Goal: Task Accomplishment & Management: Manage account settings

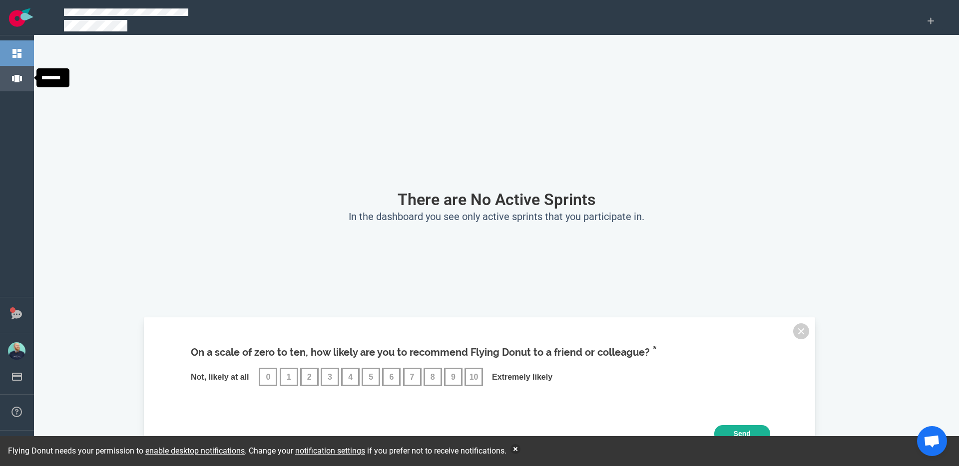
click at [30, 76] on link "Projects" at bounding box center [44, 78] width 28 height 9
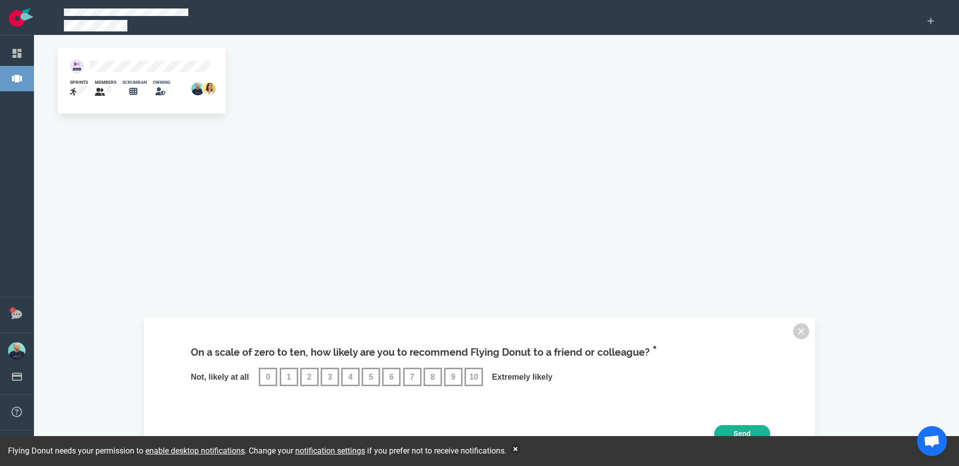
click at [120, 76] on div "scrumban" at bounding box center [131, 88] width 30 height 30
click at [120, 74] on div "scrumban" at bounding box center [131, 88] width 30 height 30
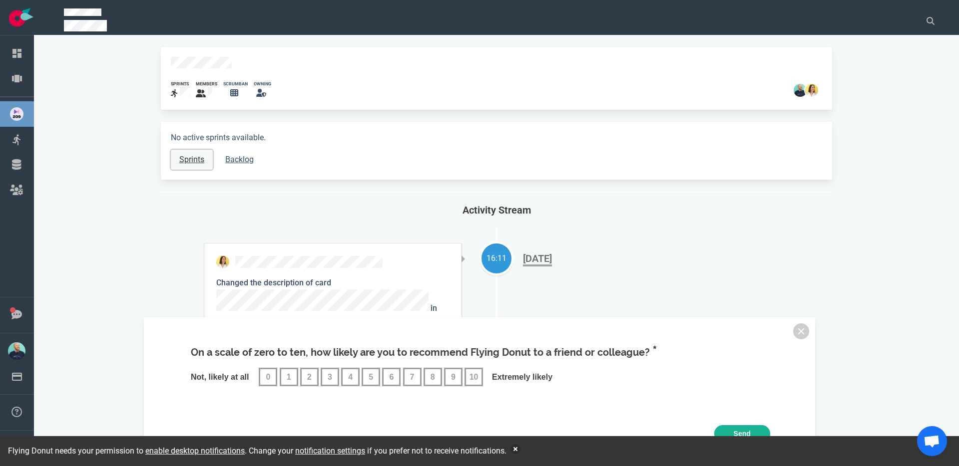
click at [191, 153] on link "Sprints" at bounding box center [192, 160] width 42 height 20
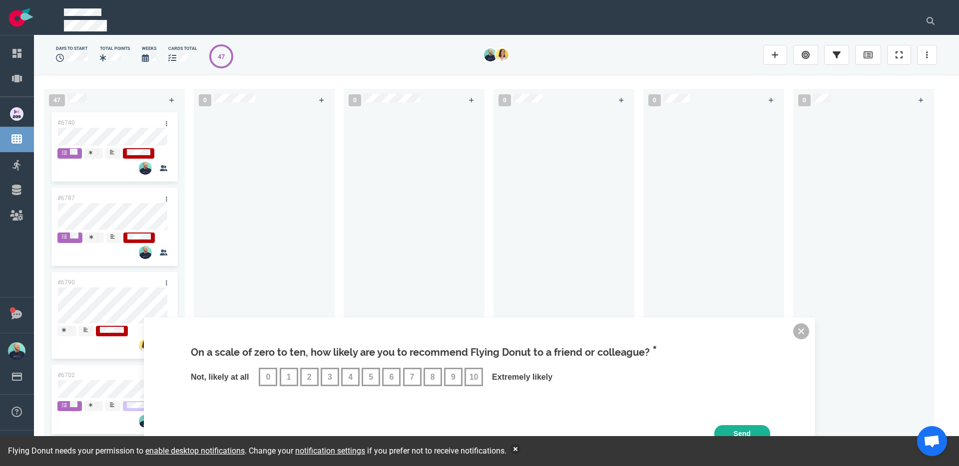
click at [755, 332] on button at bounding box center [801, 332] width 16 height 16
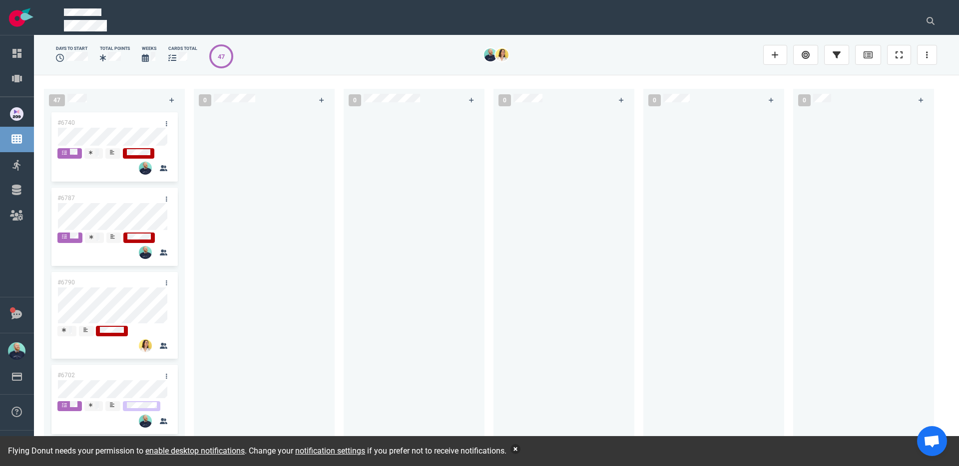
click at [520, 410] on button "button" at bounding box center [515, 449] width 10 height 10
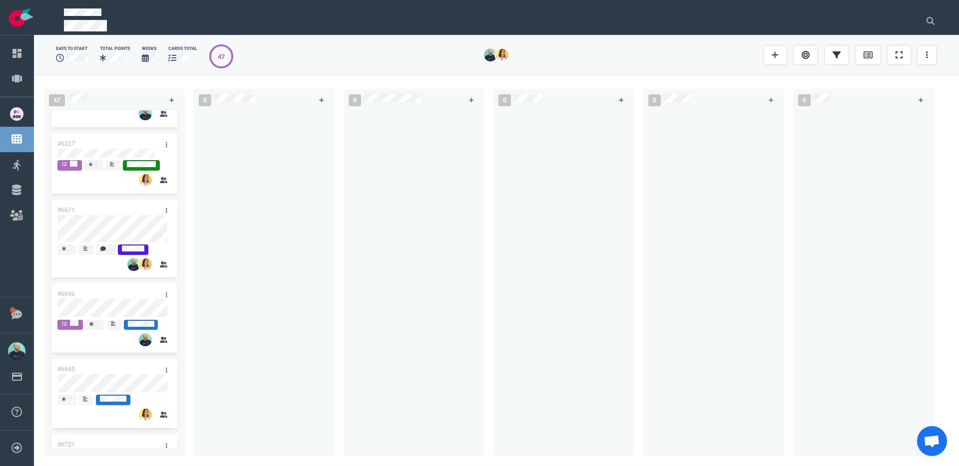
scroll to position [877, 0]
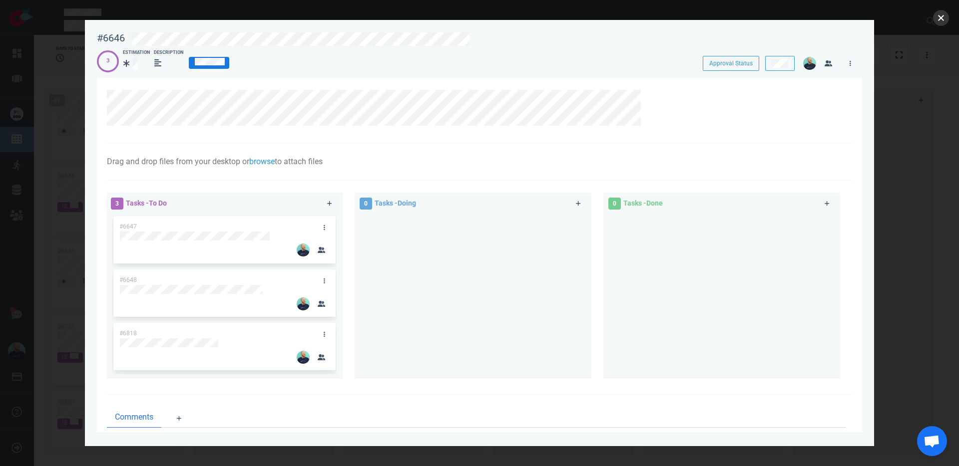
click at [755, 18] on button "close" at bounding box center [941, 18] width 16 height 16
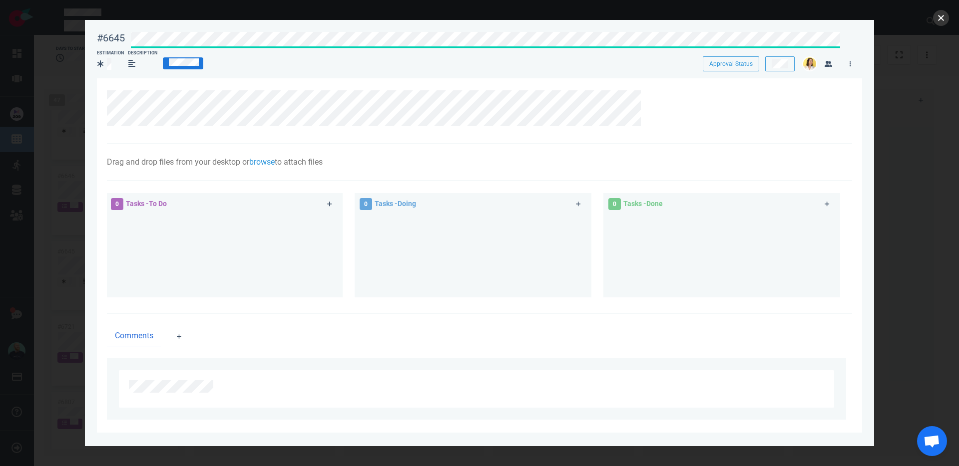
click at [755, 18] on button "close" at bounding box center [941, 18] width 16 height 16
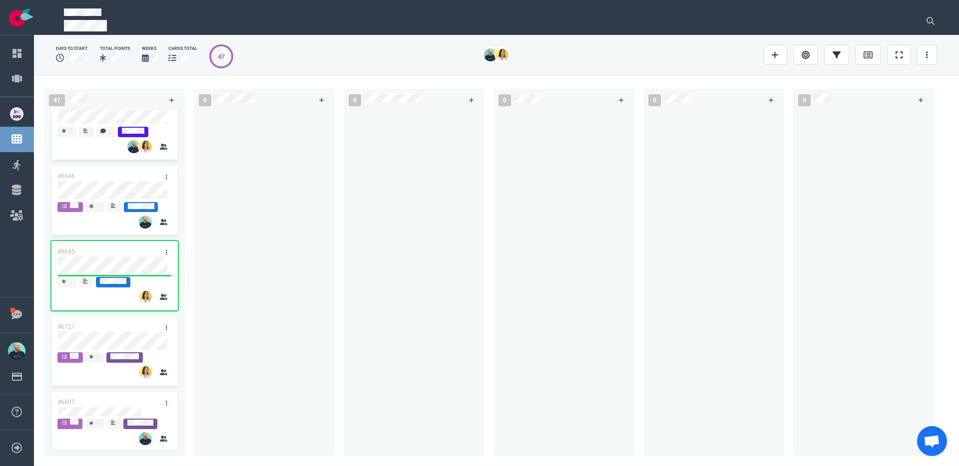
click at [221, 308] on div at bounding box center [264, 277] width 129 height 335
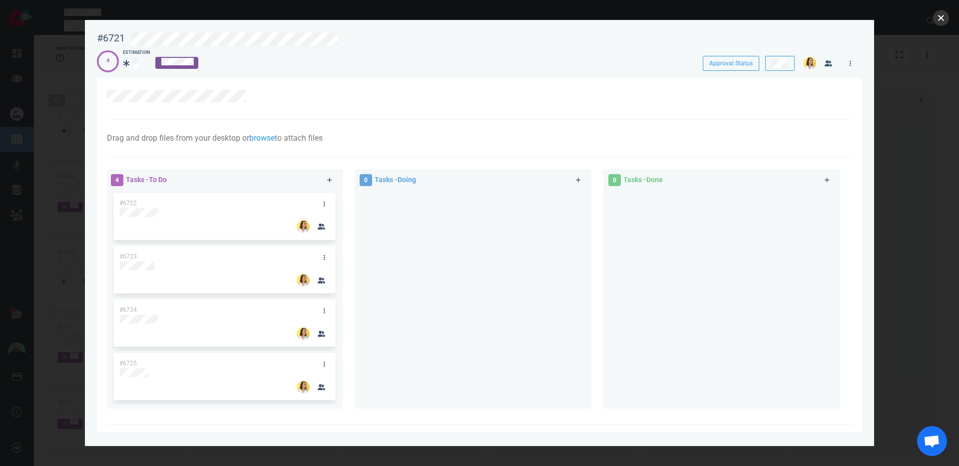
click at [755, 19] on button "close" at bounding box center [941, 18] width 16 height 16
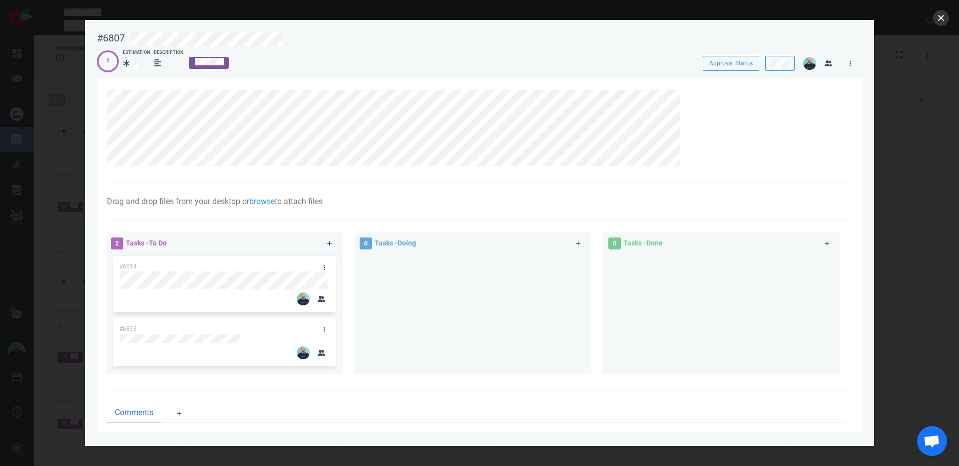
click at [755, 16] on button "close" at bounding box center [941, 18] width 16 height 16
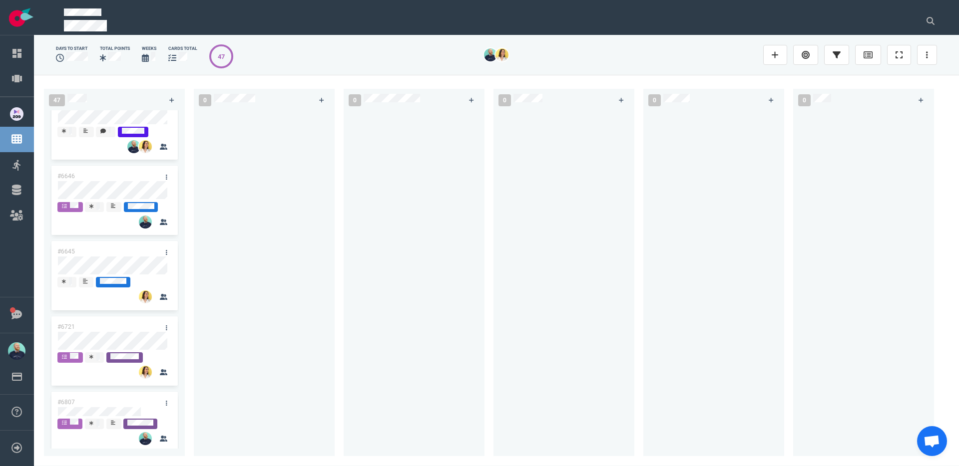
click at [204, 383] on div at bounding box center [264, 277] width 129 height 335
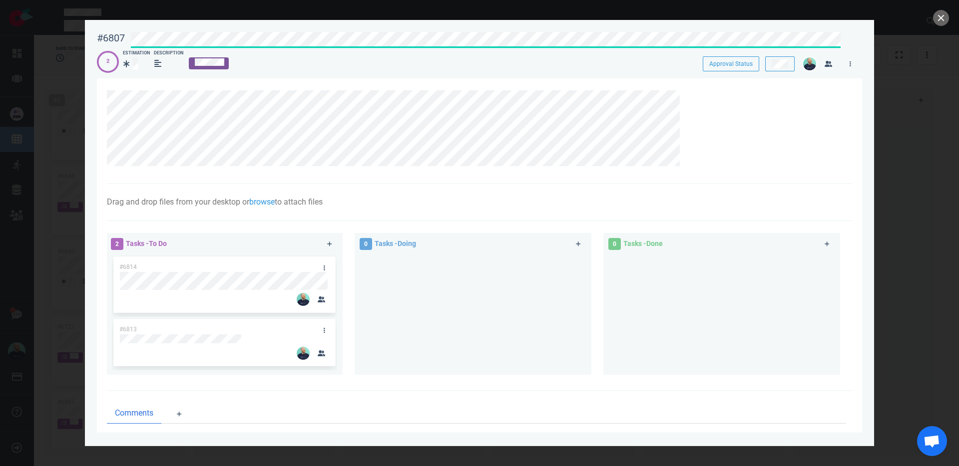
click at [101, 34] on div "#6807 Approval Status" at bounding box center [479, 38] width 777 height 24
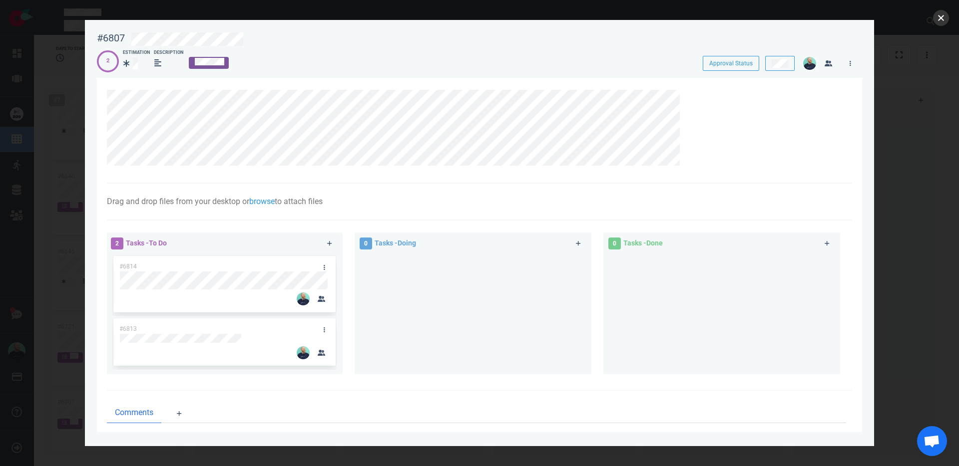
click at [755, 23] on button "close" at bounding box center [941, 18] width 16 height 16
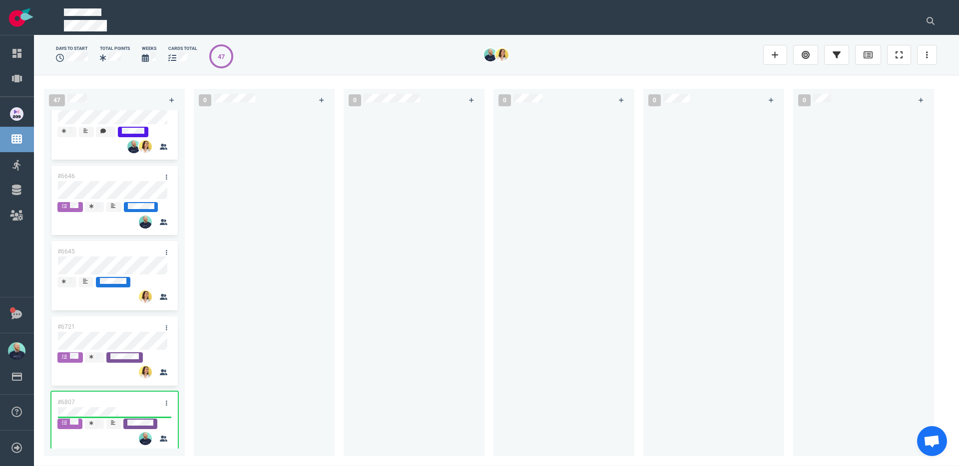
click at [207, 394] on div at bounding box center [264, 277] width 129 height 335
click at [122, 400] on div "#6807" at bounding box center [104, 402] width 107 height 21
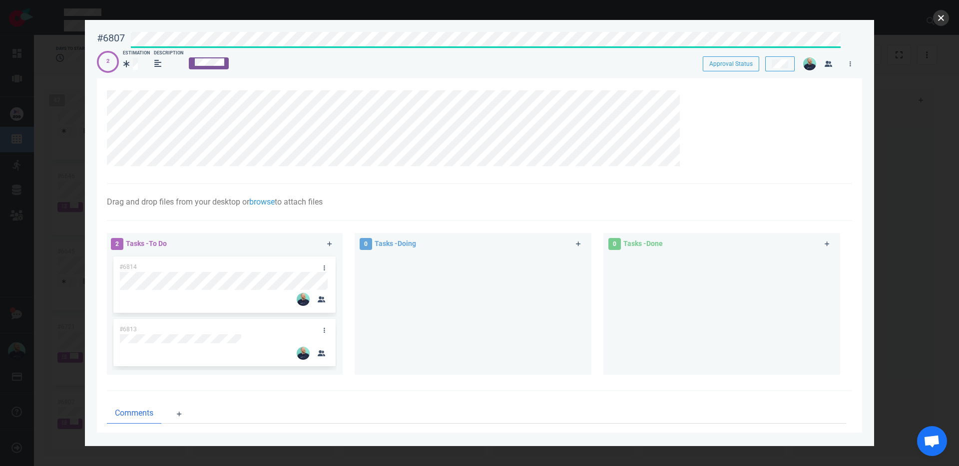
click at [755, 22] on button "close" at bounding box center [941, 18] width 16 height 16
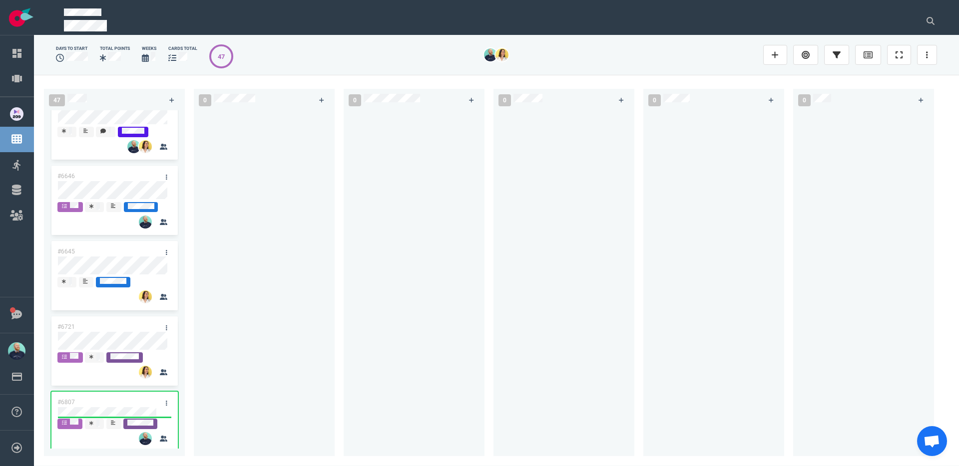
click at [314, 348] on div at bounding box center [264, 277] width 129 height 335
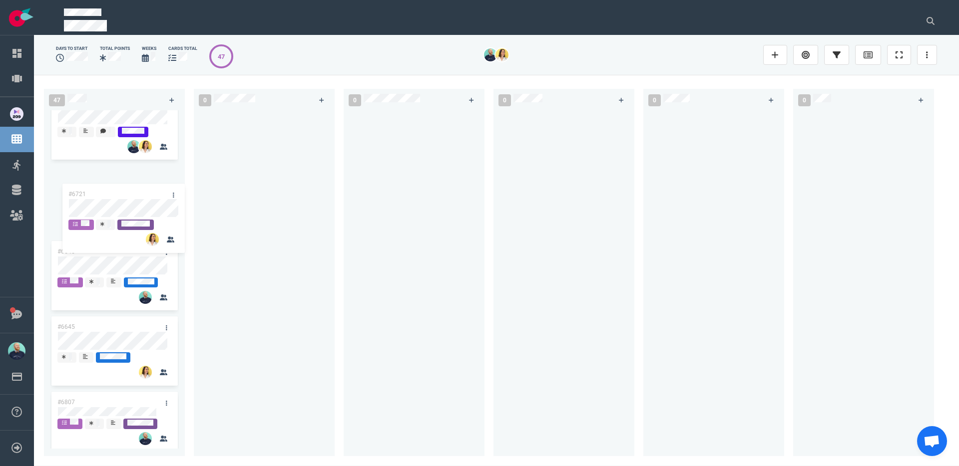
drag, startPoint x: 94, startPoint y: 329, endPoint x: 105, endPoint y: 191, distance: 138.8
click at [105, 191] on div "#6740 #6787 #6790 #6702 #6701 #6703 #6793 #6777 #6420 #6746 #6227 #6671 #6646 #…" at bounding box center [114, 279] width 141 height 339
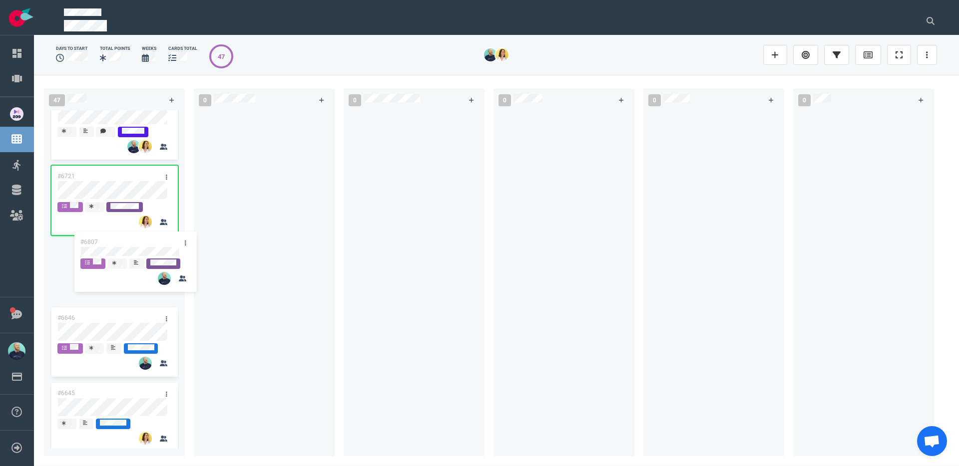
drag, startPoint x: 101, startPoint y: 403, endPoint x: 116, endPoint y: 246, distance: 158.0
click at [117, 246] on div "#6740 #6787 #6790 #6702 #6701 #6703 #6793 #6777 #6420 #6746 #6227 #6671 #6721 #…" at bounding box center [114, 279] width 141 height 339
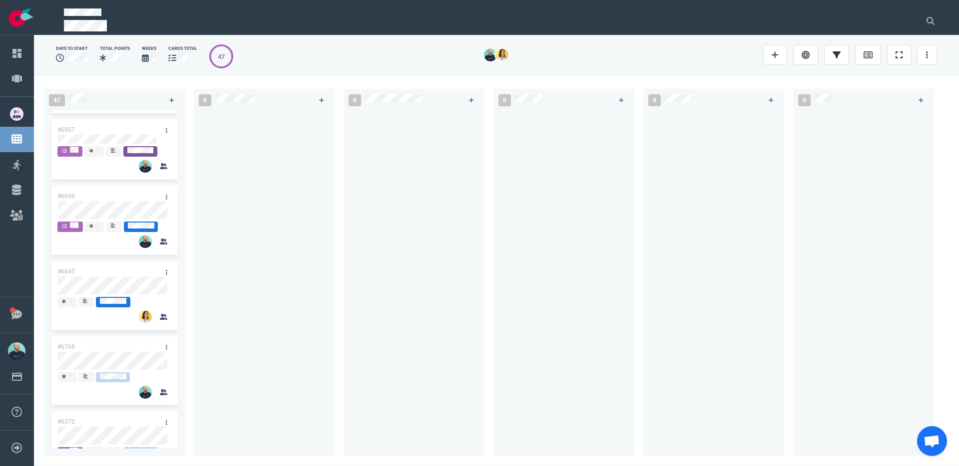
scroll to position [1061, 0]
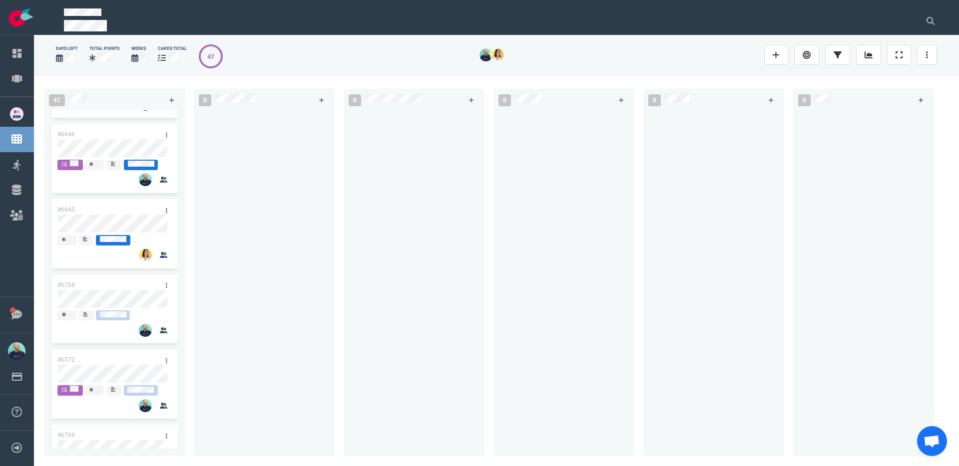
click at [321, 233] on div at bounding box center [264, 277] width 129 height 335
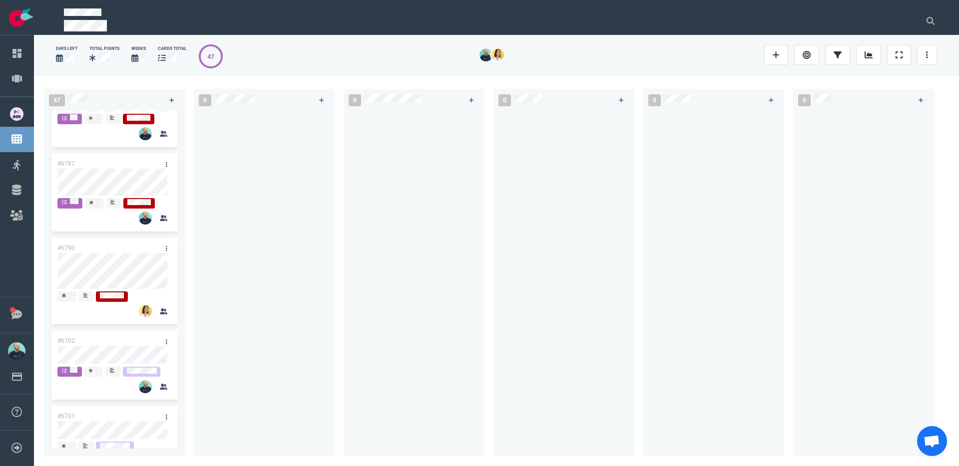
scroll to position [0, 0]
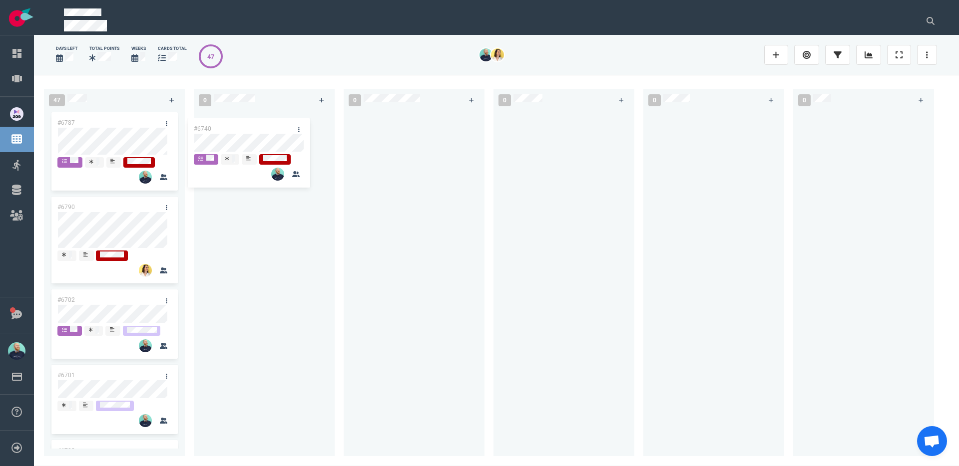
drag, startPoint x: 172, startPoint y: 126, endPoint x: 227, endPoint y: 125, distance: 54.9
click at [236, 127] on div "47 #6740 #6787 #6790 #6702 #6701 #6703 #6793 #6777 #6420 #6746 #6227 #6671 #672…" at bounding box center [496, 270] width 925 height 391
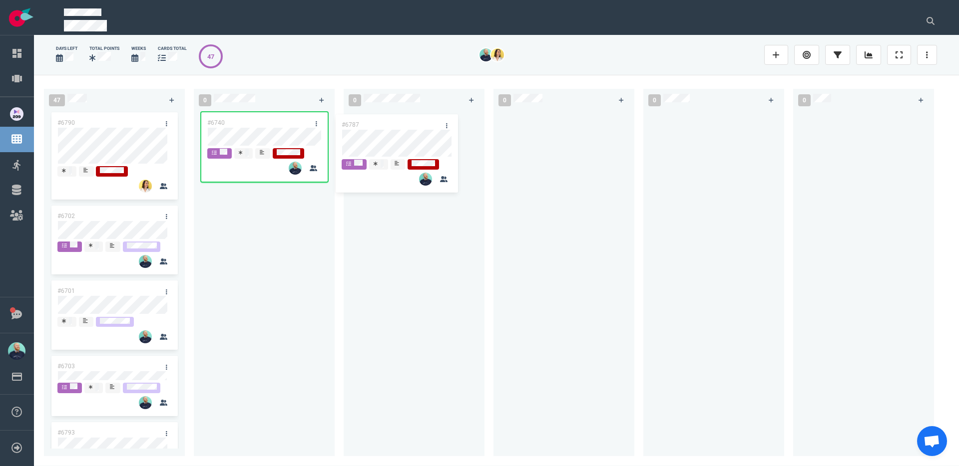
drag, startPoint x: 130, startPoint y: 129, endPoint x: 396, endPoint y: 127, distance: 266.2
click at [396, 127] on div "47 #6787 #6790 #6702 #6701 #6703 #6793 #6777 #6420 #6746 #6227 #6671 #6721 #680…" at bounding box center [496, 270] width 925 height 391
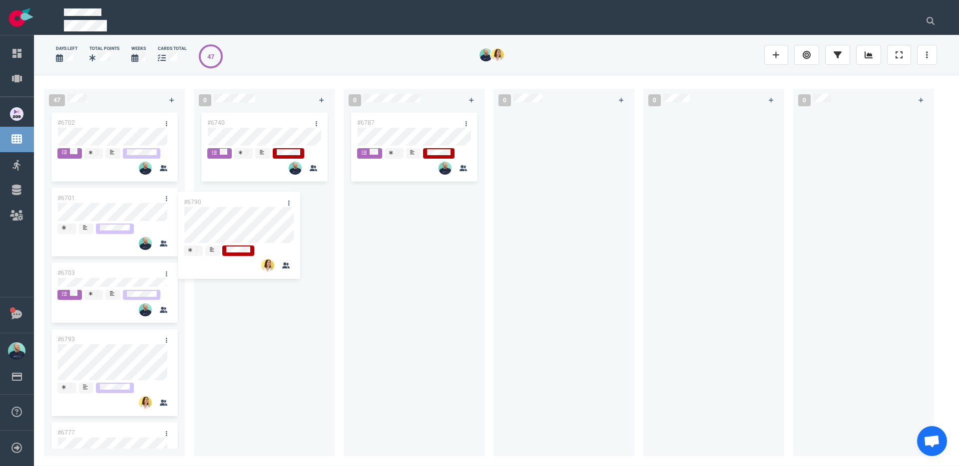
drag, startPoint x: 110, startPoint y: 121, endPoint x: 244, endPoint y: 201, distance: 155.9
click at [239, 201] on div "47 #6790 #6702 #6701 #6703 #6793 #6777 #6420 #6746 #6227 #6671 #6721 #6807 #664…" at bounding box center [496, 270] width 925 height 391
click at [401, 280] on div "#6787" at bounding box center [414, 277] width 129 height 335
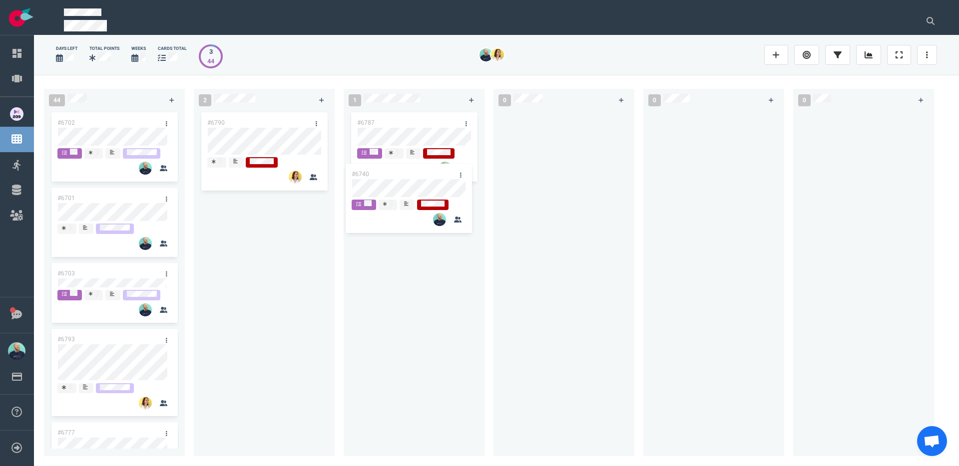
click at [399, 181] on div "44 #6702 #6701 #6703 #6793 #6777 #6420 #6746 #6227 #6671 #6721 #6807 #6646 #664…" at bounding box center [496, 270] width 925 height 391
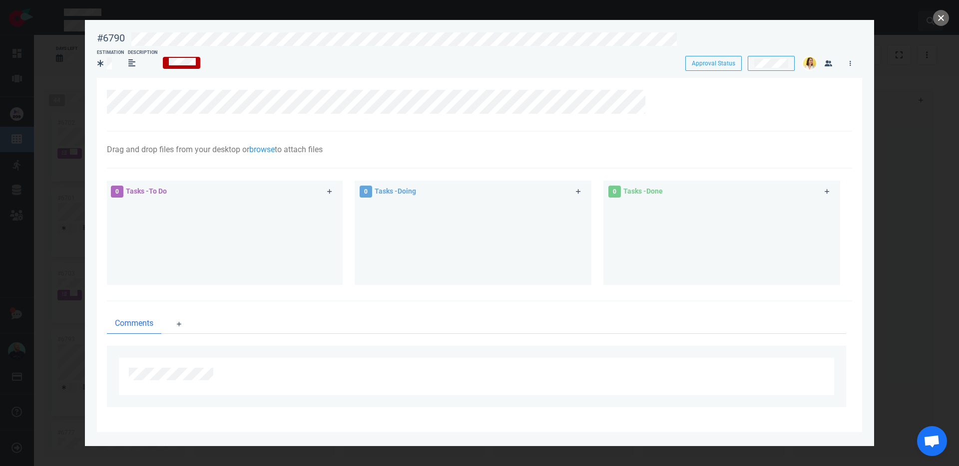
click at [755, 15] on button "close" at bounding box center [941, 18] width 16 height 16
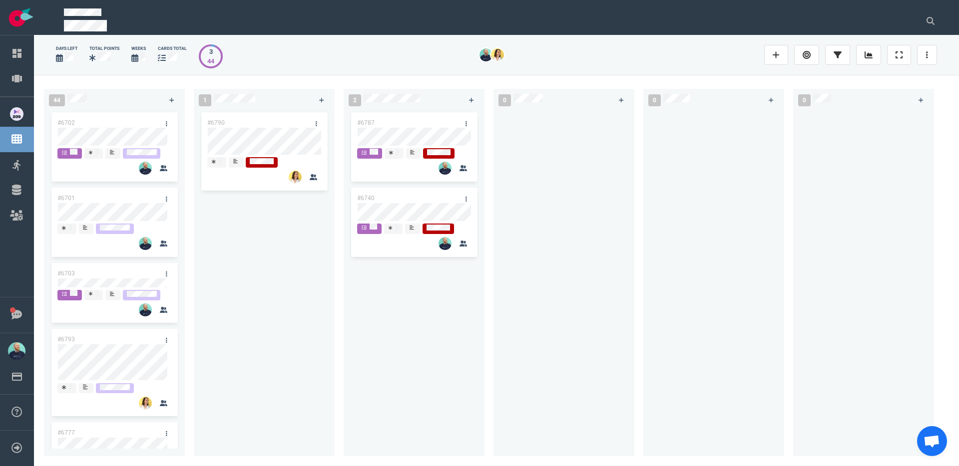
click at [318, 266] on div "#6790" at bounding box center [264, 277] width 129 height 335
click at [400, 133] on div "#6787 #6740 #6740" at bounding box center [414, 277] width 129 height 335
click at [410, 235] on div at bounding box center [414, 227] width 114 height 14
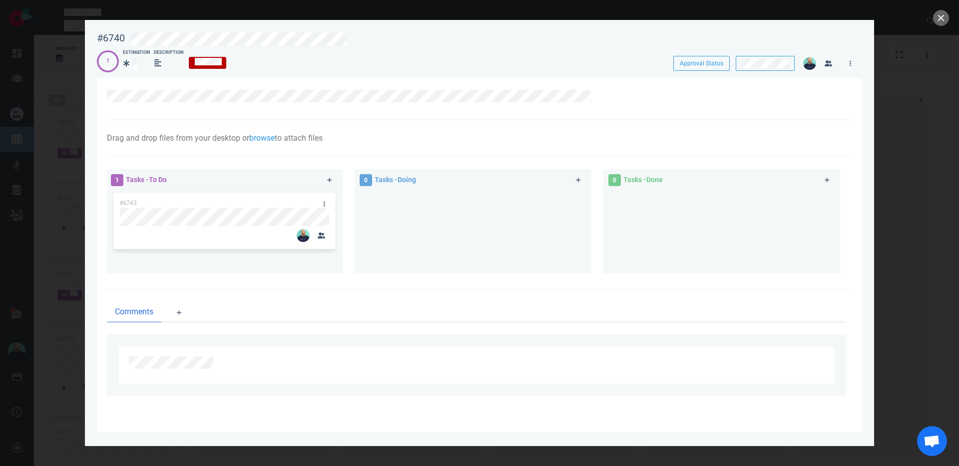
click at [522, 279] on div "0 Tasks - Doing" at bounding box center [479, 223] width 249 height 120
click at [755, 20] on button "close" at bounding box center [941, 18] width 16 height 16
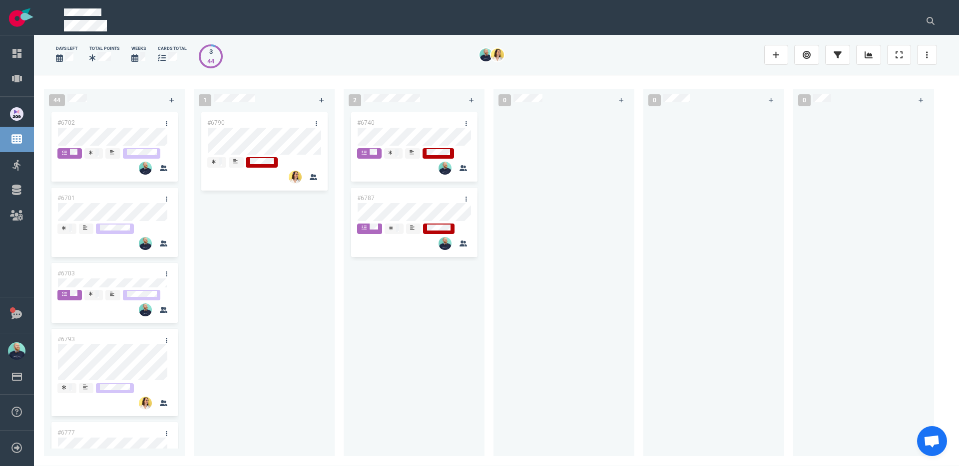
click at [523, 302] on div at bounding box center [563, 277] width 129 height 335
click at [538, 304] on div at bounding box center [563, 277] width 129 height 335
click at [632, 321] on div at bounding box center [563, 279] width 141 height 339
click at [395, 345] on div "#6740 #6787" at bounding box center [414, 277] width 129 height 335
drag, startPoint x: 508, startPoint y: 241, endPoint x: 641, endPoint y: 325, distance: 157.8
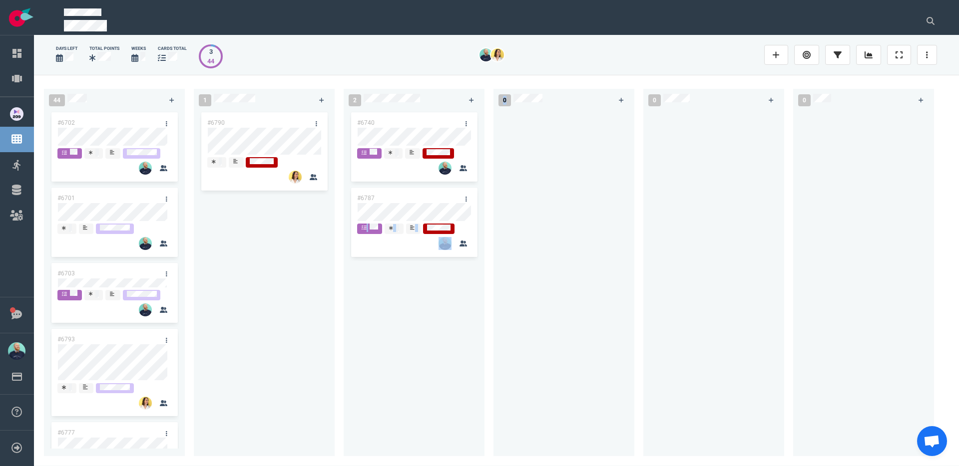
click at [466, 207] on div "44 #6702 #6701 #6703 #6793 #6777 #6420 #6746 #6227 #6671 #6721 #6807 #6646 #664…" at bounding box center [496, 270] width 925 height 391
click at [644, 326] on div at bounding box center [713, 279] width 141 height 339
click at [726, 269] on div at bounding box center [713, 277] width 129 height 335
click at [610, 299] on div at bounding box center [563, 277] width 129 height 335
click at [724, 176] on div at bounding box center [713, 277] width 129 height 335
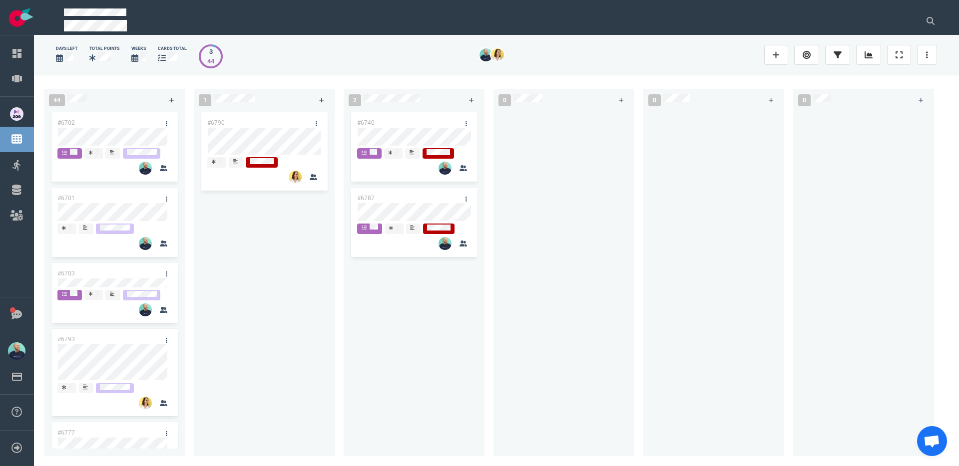
click at [706, 252] on div at bounding box center [713, 277] width 129 height 335
click at [589, 322] on div at bounding box center [563, 277] width 129 height 335
click at [588, 327] on div at bounding box center [563, 277] width 129 height 335
click at [560, 341] on div at bounding box center [563, 277] width 129 height 335
click at [614, 211] on div at bounding box center [563, 277] width 129 height 335
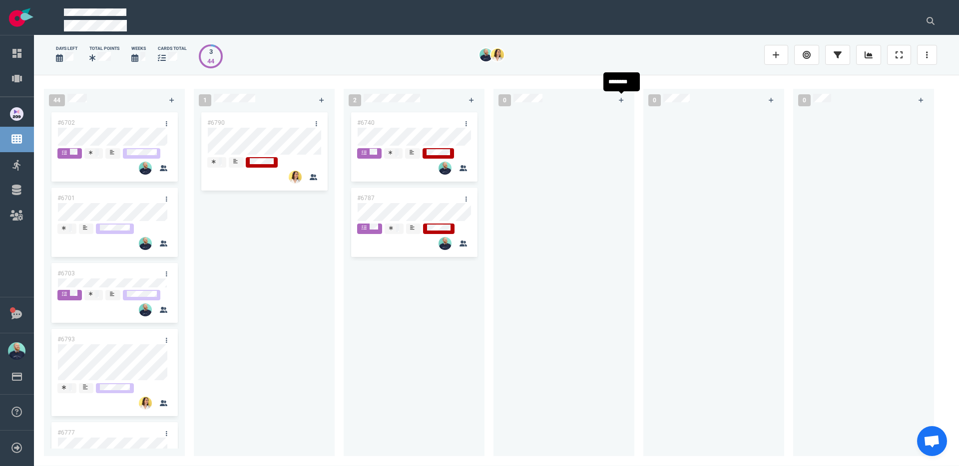
click at [656, 186] on div at bounding box center [713, 277] width 129 height 335
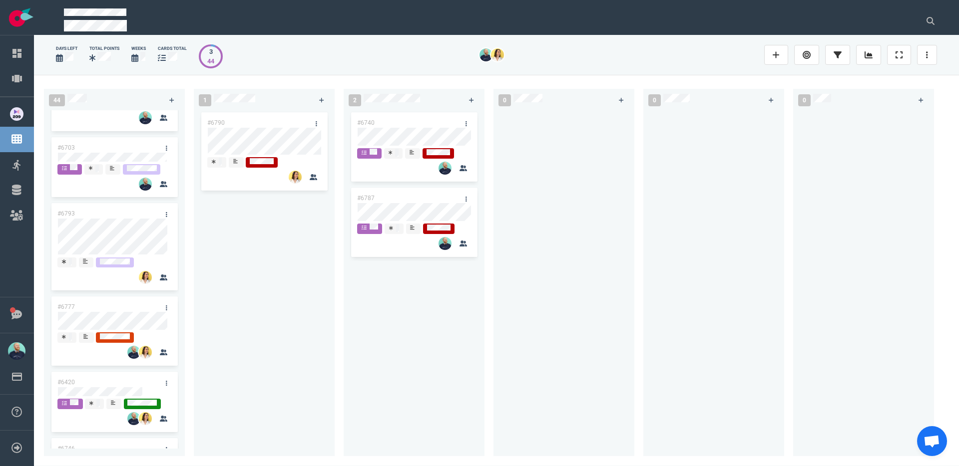
click at [289, 383] on div "#6790" at bounding box center [264, 277] width 129 height 335
click at [320, 353] on div "#6790" at bounding box center [264, 277] width 129 height 335
click at [306, 335] on div "#6790" at bounding box center [264, 277] width 129 height 335
click at [431, 331] on div "#6740 #6787" at bounding box center [414, 277] width 129 height 335
click at [473, 100] on icon at bounding box center [471, 100] width 5 height 6
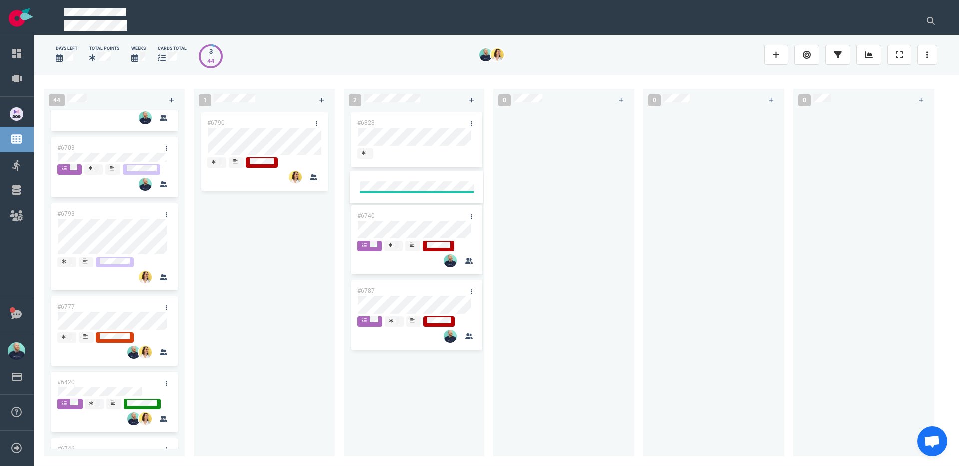
click at [549, 181] on div at bounding box center [563, 277] width 129 height 335
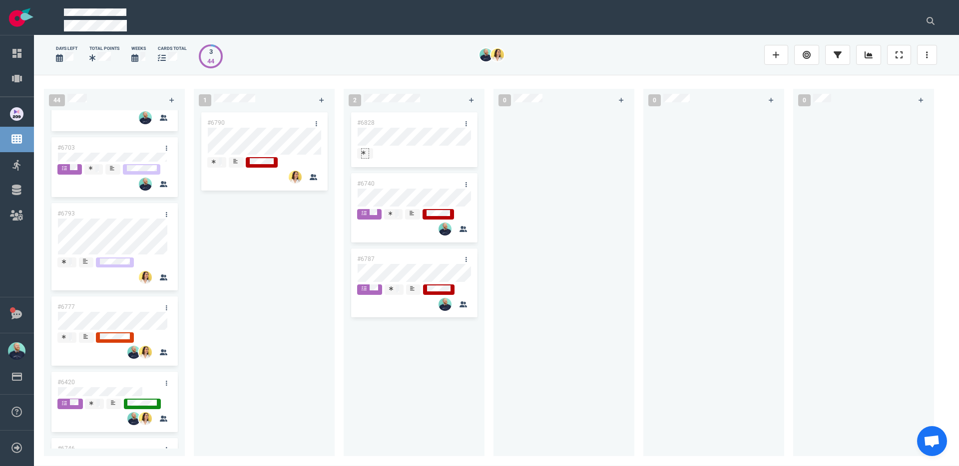
click at [363, 155] on div at bounding box center [365, 153] width 7 height 8
click at [468, 121] on link at bounding box center [466, 123] width 16 height 12
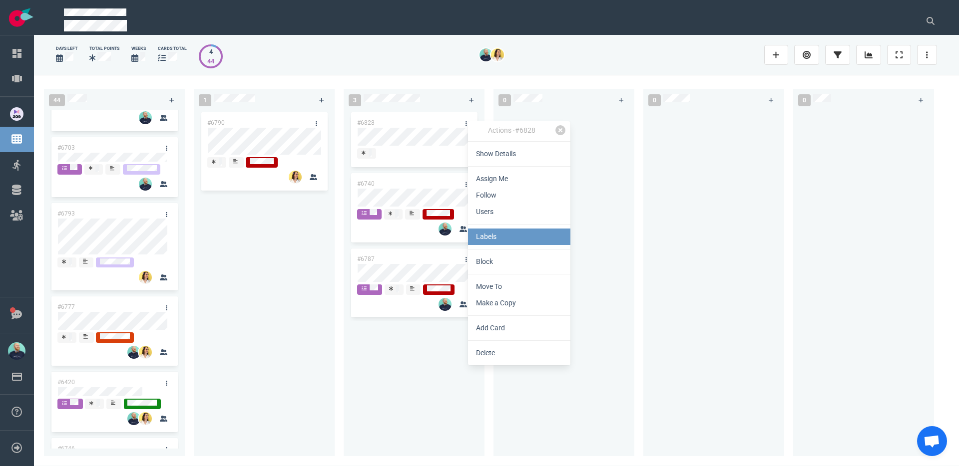
click at [495, 239] on link "Labels" at bounding box center [519, 237] width 102 height 16
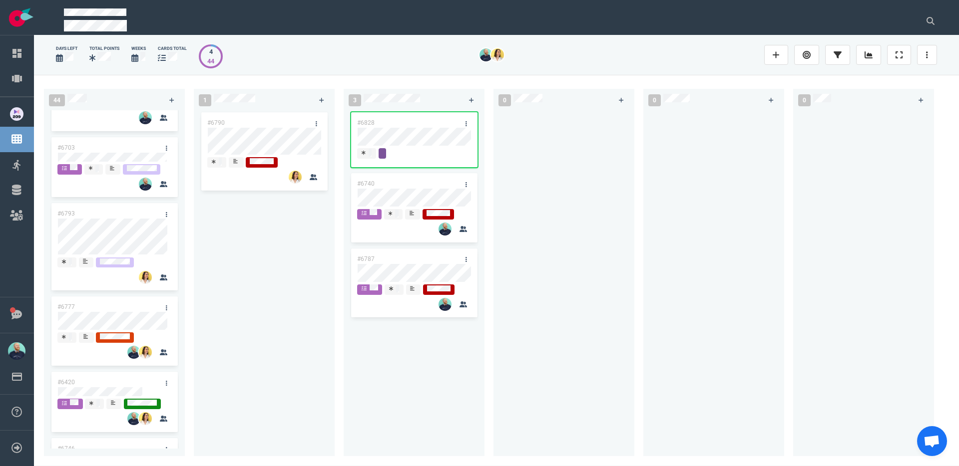
click at [684, 238] on div at bounding box center [713, 277] width 129 height 335
click at [607, 313] on div at bounding box center [563, 277] width 129 height 335
click at [468, 122] on link at bounding box center [466, 123] width 16 height 12
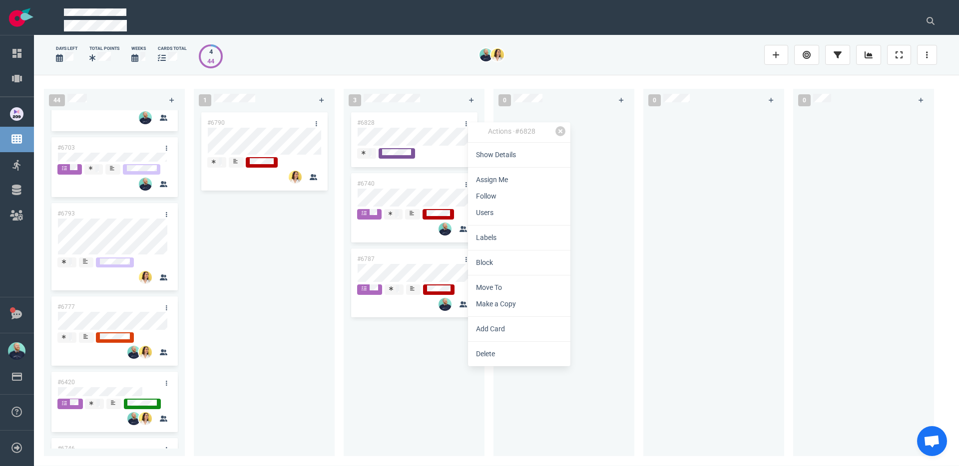
drag, startPoint x: 496, startPoint y: 180, endPoint x: 461, endPoint y: 153, distance: 43.4
click at [496, 180] on link "Assign Me" at bounding box center [519, 180] width 102 height 16
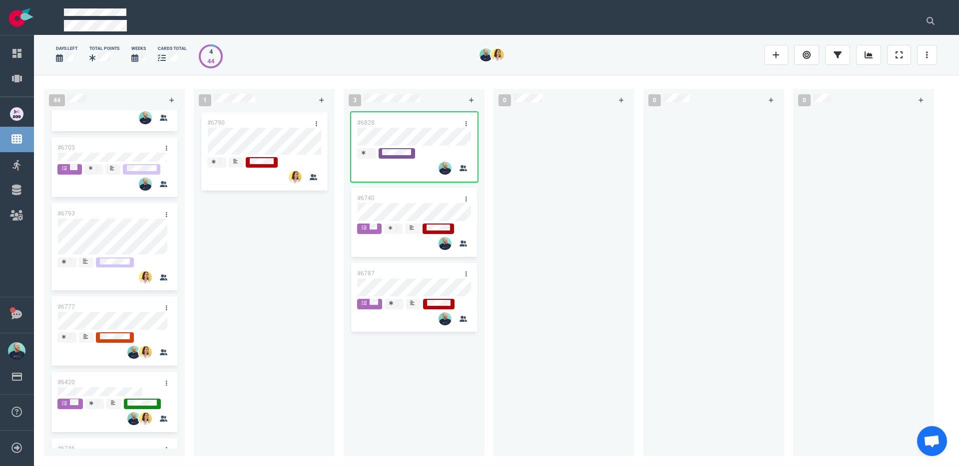
click at [406, 125] on div "#6828" at bounding box center [404, 122] width 107 height 21
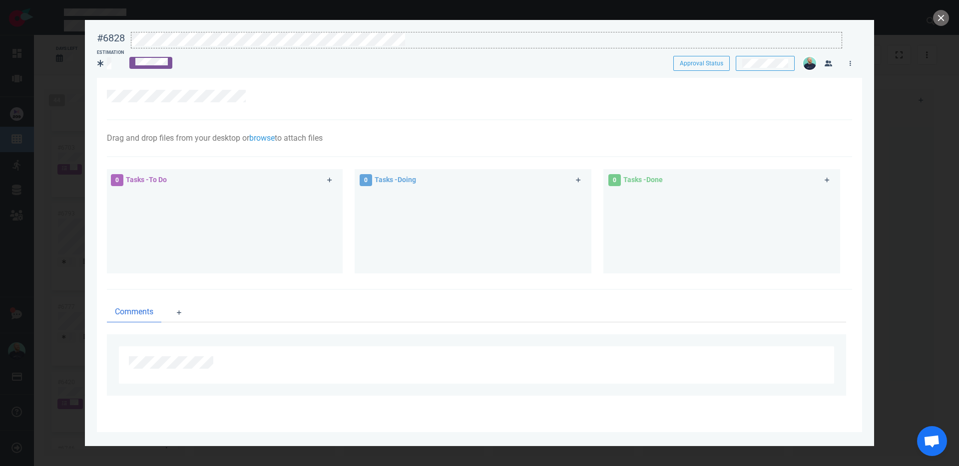
click at [427, 40] on div at bounding box center [486, 38] width 710 height 13
drag, startPoint x: 941, startPoint y: 17, endPoint x: 868, endPoint y: 1, distance: 74.5
click at [755, 17] on button "close" at bounding box center [941, 18] width 16 height 16
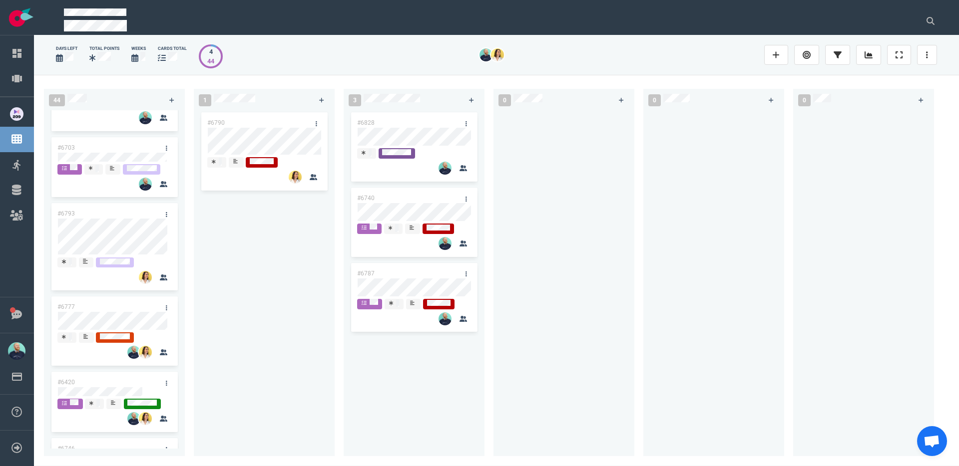
drag, startPoint x: 265, startPoint y: 245, endPoint x: 303, endPoint y: 235, distance: 39.7
click at [265, 245] on div "#6790" at bounding box center [264, 277] width 129 height 335
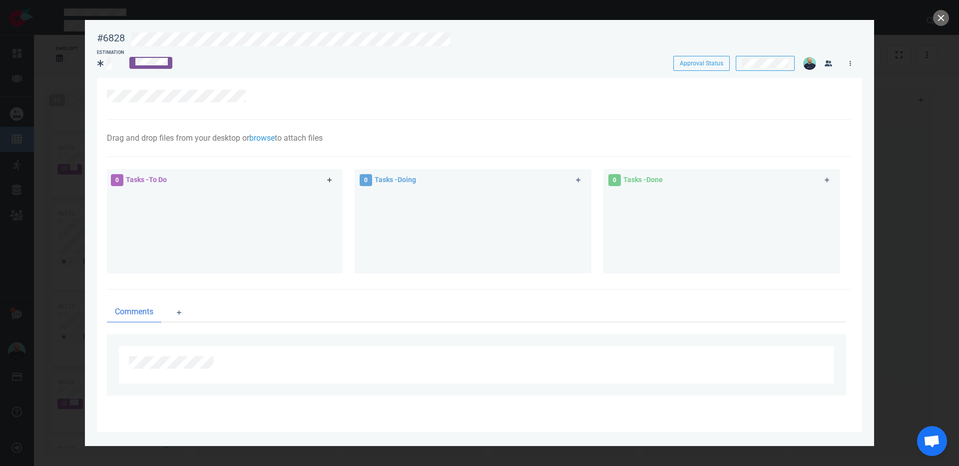
click at [334, 175] on link at bounding box center [330, 180] width 16 height 12
click at [555, 231] on div at bounding box center [473, 228] width 225 height 75
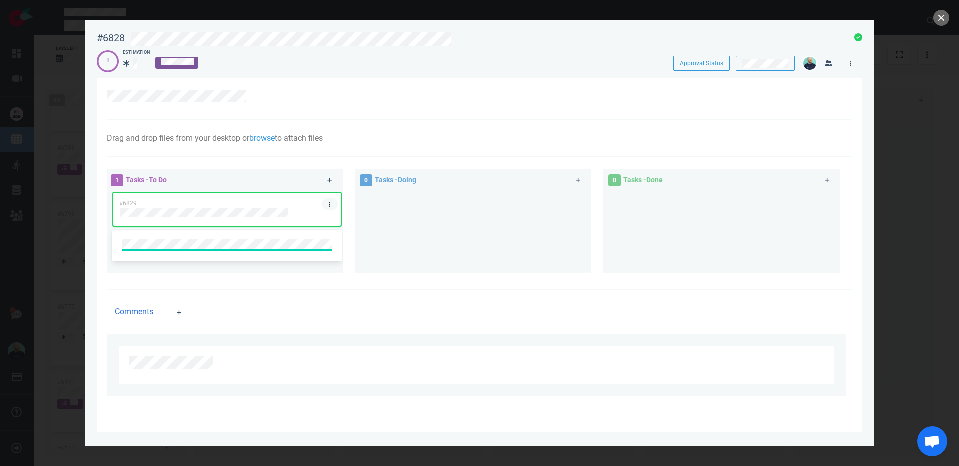
click at [326, 204] on link at bounding box center [330, 204] width 16 height 12
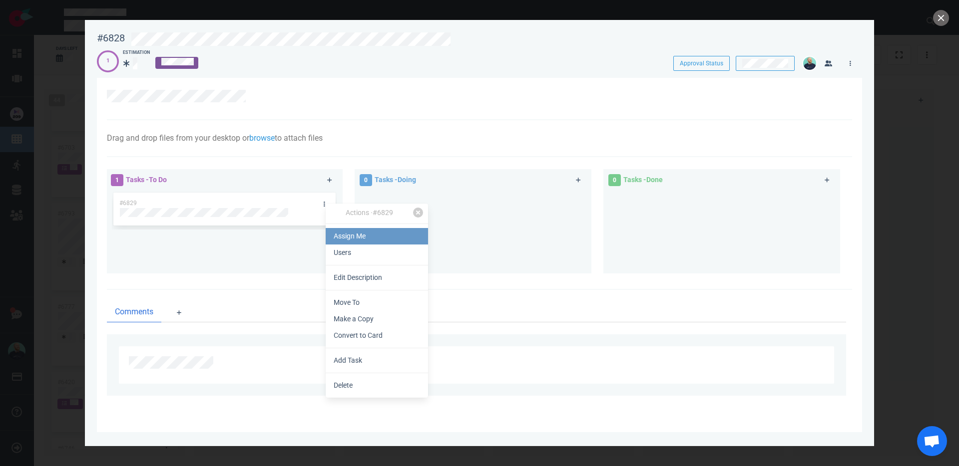
click at [354, 233] on link "Assign Me" at bounding box center [377, 236] width 102 height 16
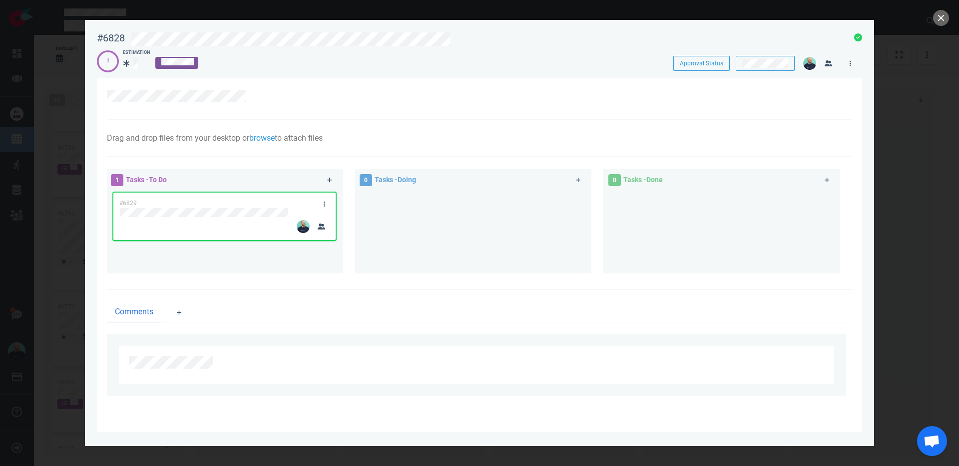
click at [426, 246] on div at bounding box center [473, 228] width 225 height 75
click at [445, 236] on div at bounding box center [473, 228] width 225 height 75
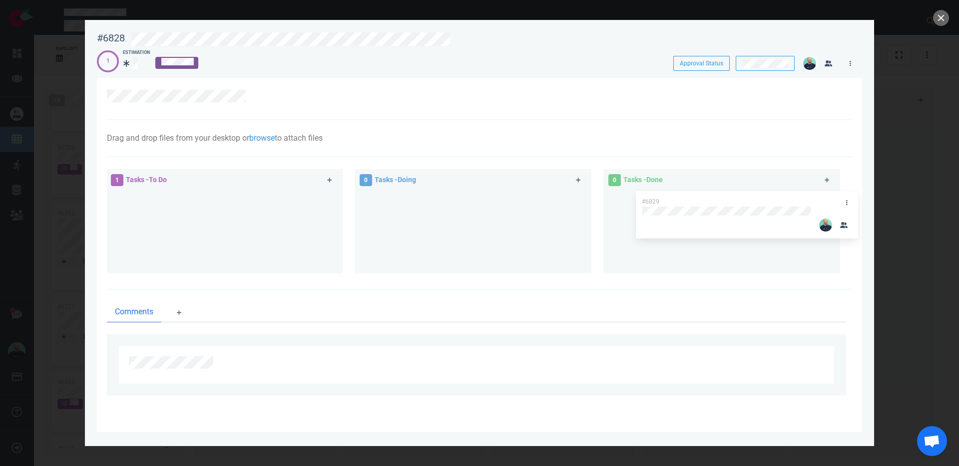
drag, startPoint x: 168, startPoint y: 203, endPoint x: 690, endPoint y: 201, distance: 522.3
click at [690, 201] on div "1 Tasks - To Do #6829 #6829 0 Tasks - Doing 0 Tasks - Done" at bounding box center [476, 223] width 751 height 120
click at [479, 240] on div at bounding box center [473, 228] width 225 height 75
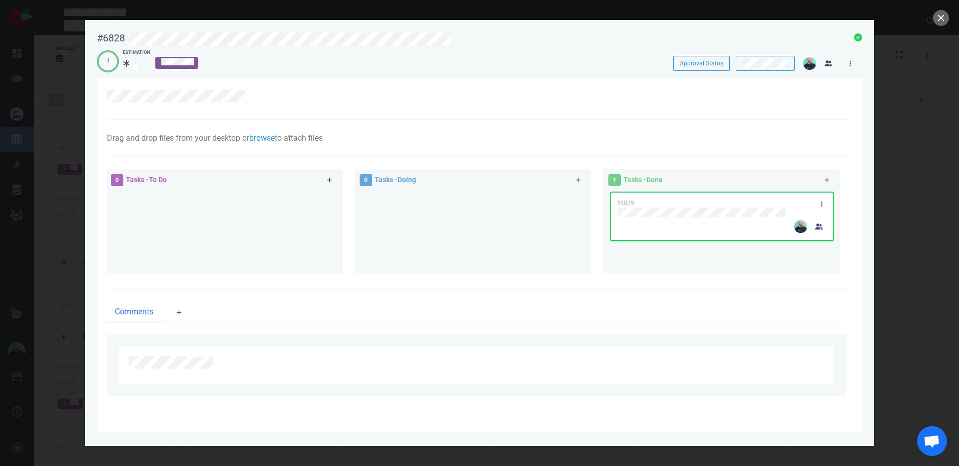
click at [274, 220] on div at bounding box center [224, 228] width 225 height 75
click at [223, 230] on div at bounding box center [224, 228] width 225 height 75
click at [332, 179] on icon at bounding box center [329, 180] width 5 height 6
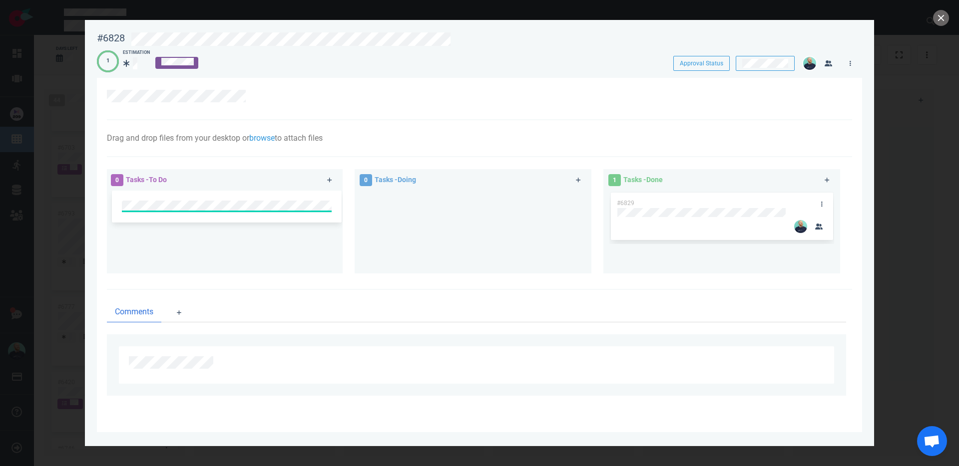
click at [323, 224] on div at bounding box center [227, 228] width 230 height 75
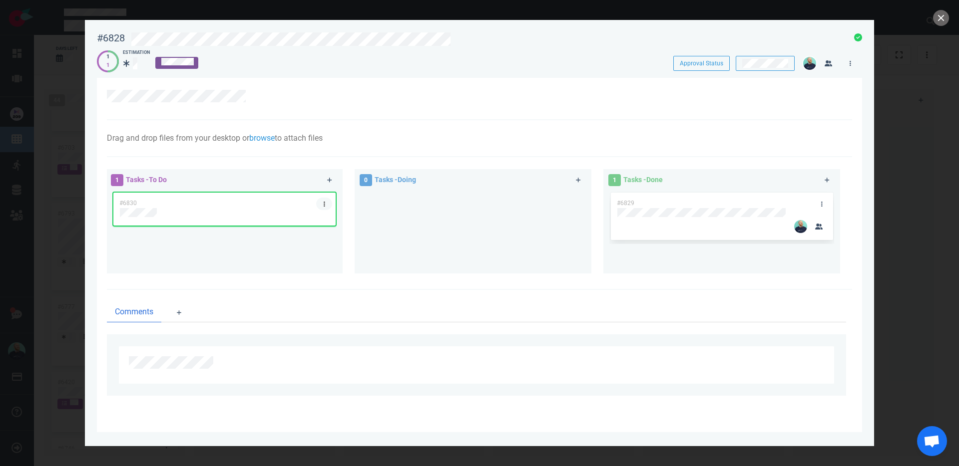
click at [327, 202] on link at bounding box center [324, 204] width 16 height 12
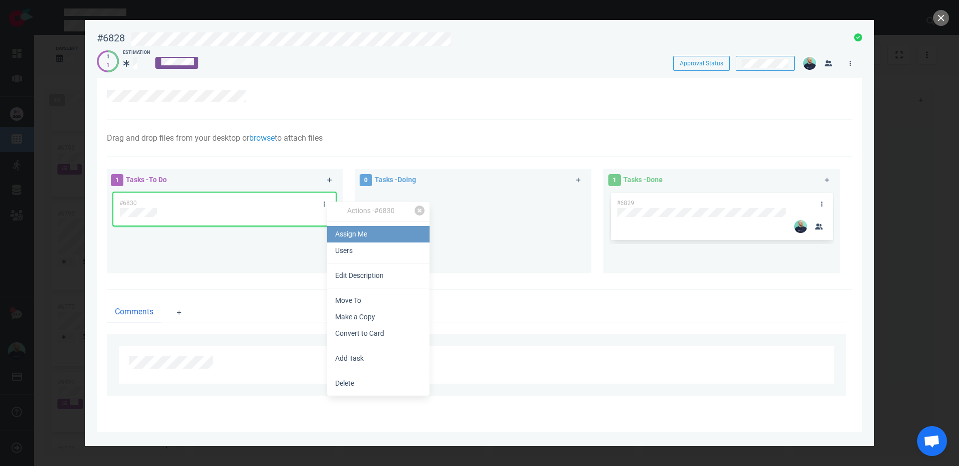
click at [352, 232] on link "Assign Me" at bounding box center [378, 234] width 102 height 16
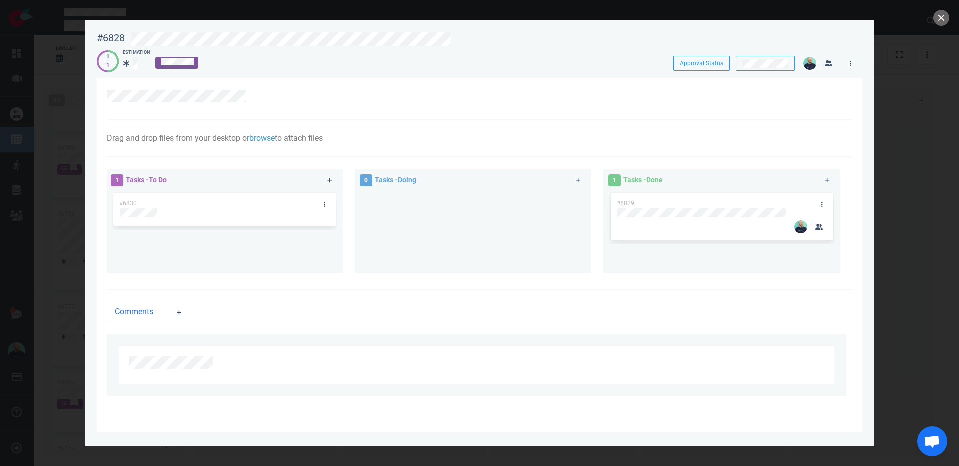
click at [443, 218] on div at bounding box center [473, 228] width 225 height 75
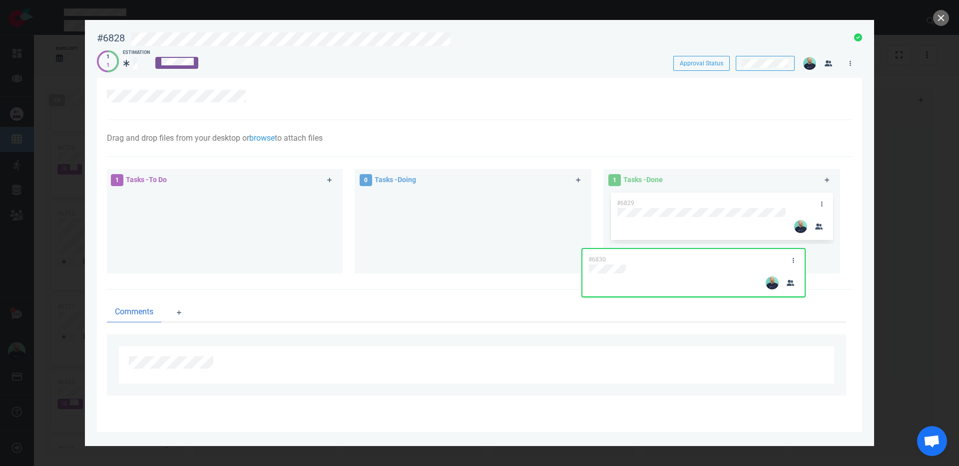
drag, startPoint x: 476, startPoint y: 239, endPoint x: 791, endPoint y: 242, distance: 315.1
click at [755, 242] on div "1 Tasks - To Do #6830 #6830 0 Tasks - Doing 1 Tasks - Done #6829" at bounding box center [476, 223] width 751 height 120
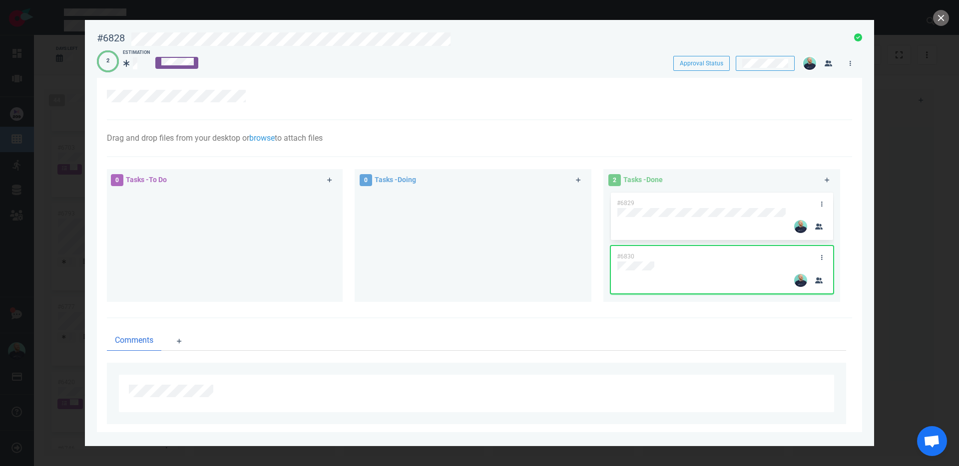
click at [509, 243] on div at bounding box center [473, 242] width 225 height 103
click at [755, 19] on button "close" at bounding box center [941, 18] width 16 height 16
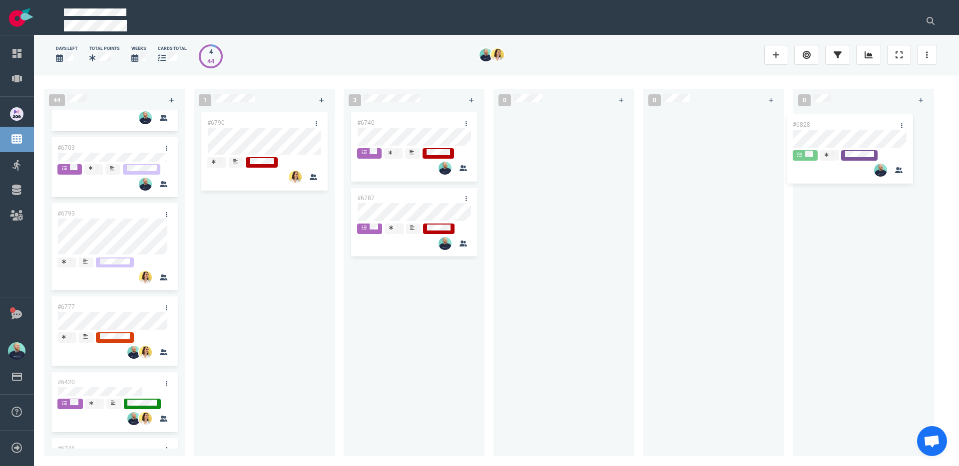
click at [755, 135] on div "44 #6702 #6701 #6703 #6793 #6777 #6420 #6746 #6227 #6671 #6721 #6807 #6646 #664…" at bounding box center [496, 270] width 925 height 391
click at [553, 244] on div at bounding box center [563, 277] width 129 height 335
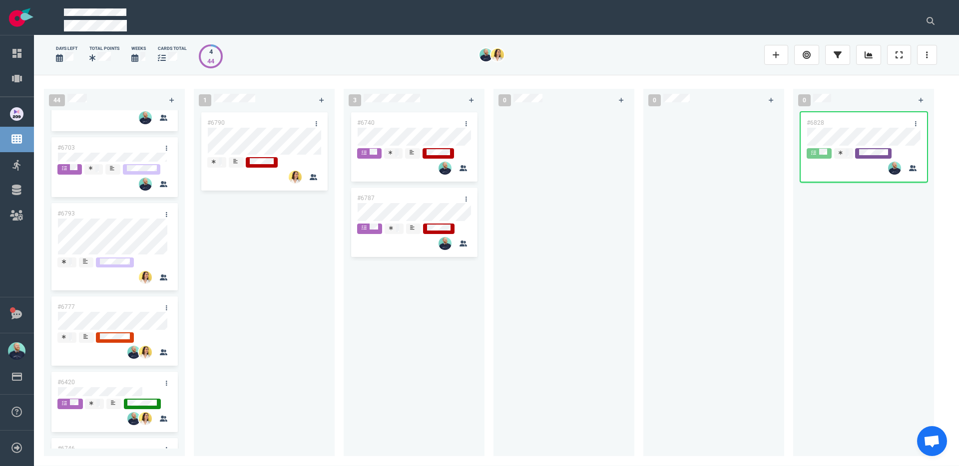
click at [553, 245] on div at bounding box center [563, 277] width 129 height 335
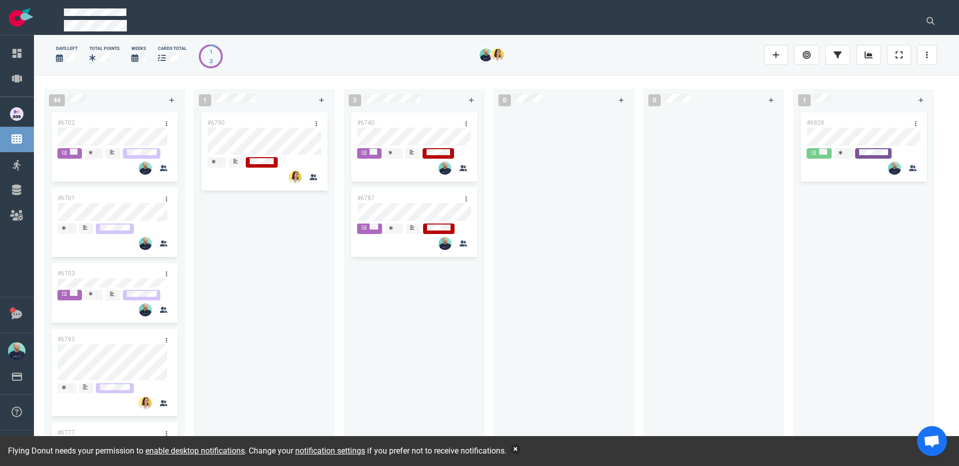
click at [520, 448] on button "button" at bounding box center [515, 449] width 10 height 10
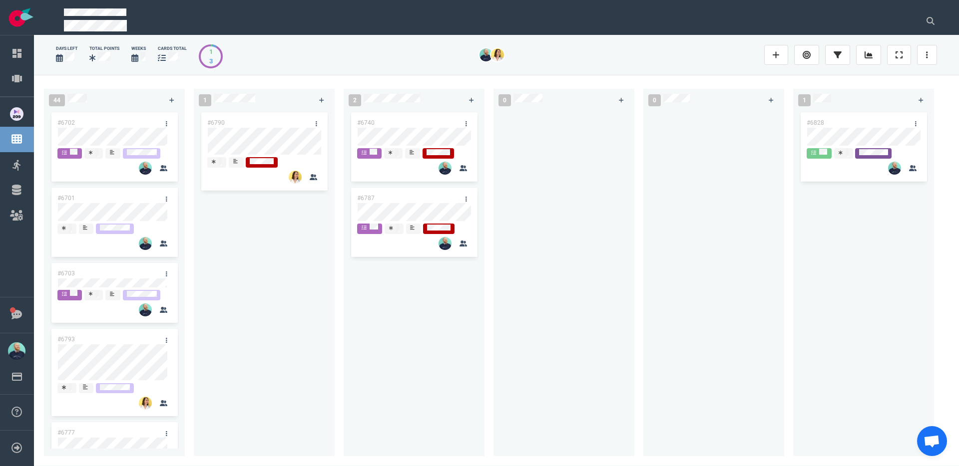
click at [554, 345] on div at bounding box center [563, 277] width 129 height 335
click at [200, 314] on div "#6790" at bounding box center [264, 277] width 129 height 335
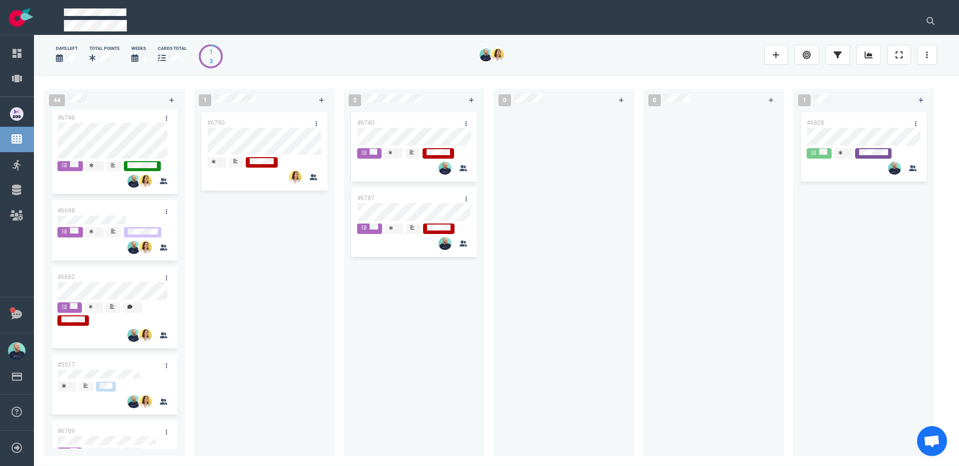
scroll to position [1418, 0]
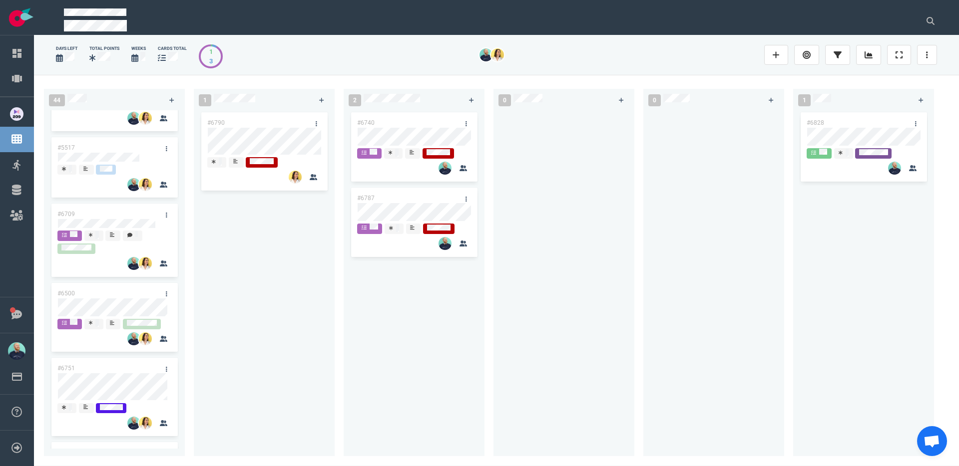
click at [234, 335] on div "#6790" at bounding box center [264, 277] width 129 height 335
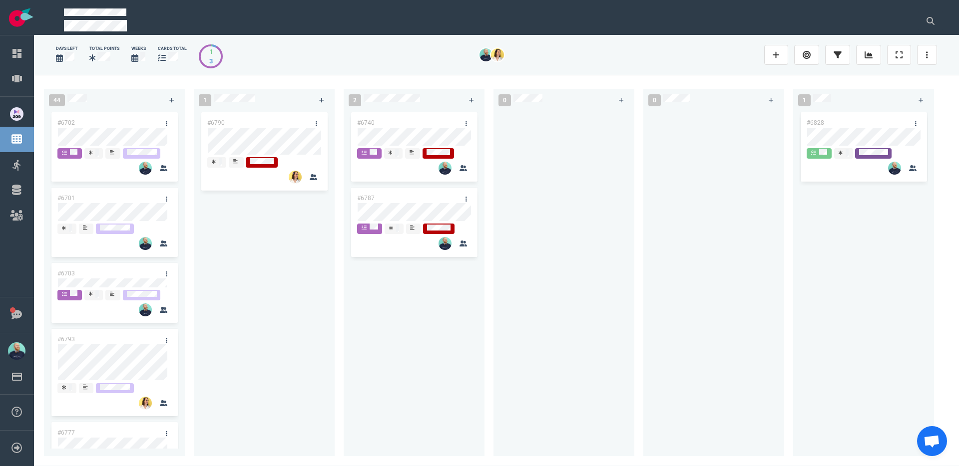
scroll to position [605, 0]
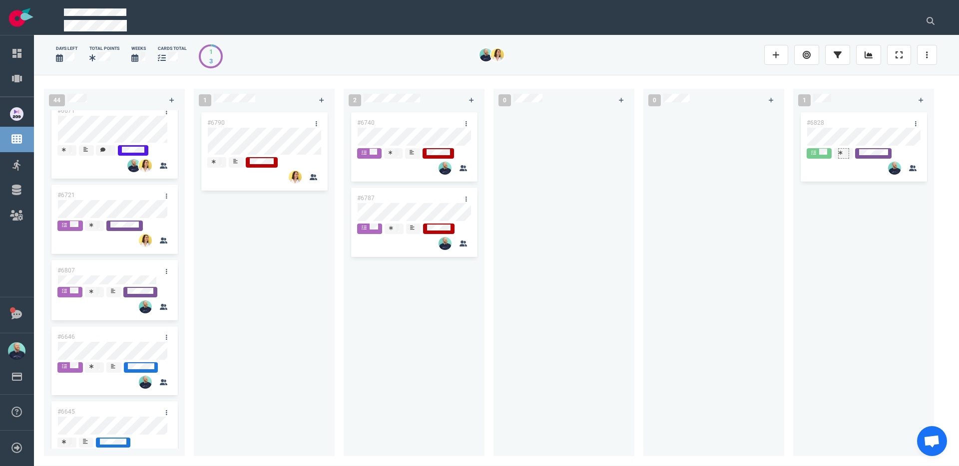
click at [845, 155] on div at bounding box center [843, 153] width 10 height 8
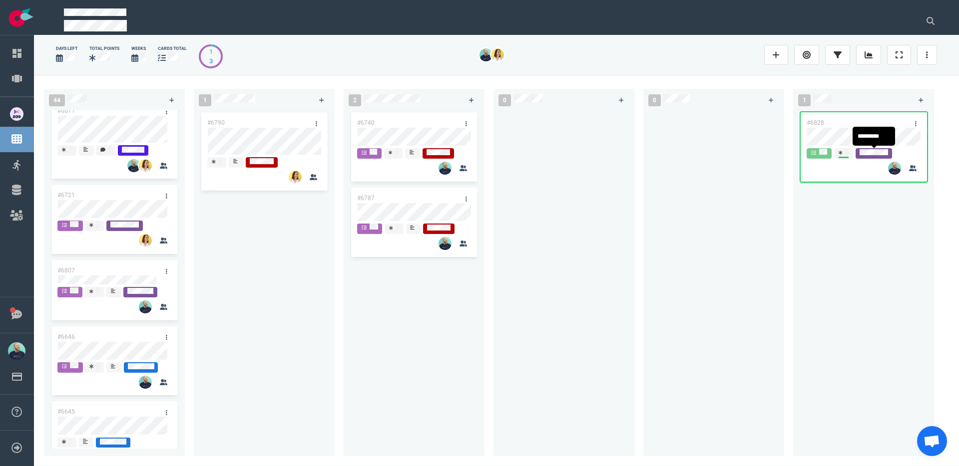
click at [870, 239] on div "#6828" at bounding box center [863, 277] width 129 height 335
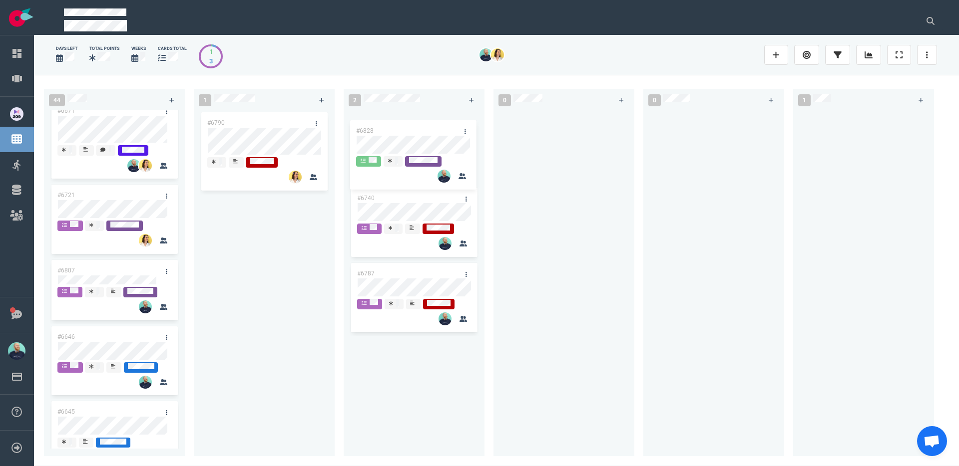
click at [392, 126] on div "44 #6702 #6701 #6703 #6793 #6777 #6420 #6746 #6227 #6671 #6721 #6807 #6646 #664…" at bounding box center [496, 270] width 925 height 391
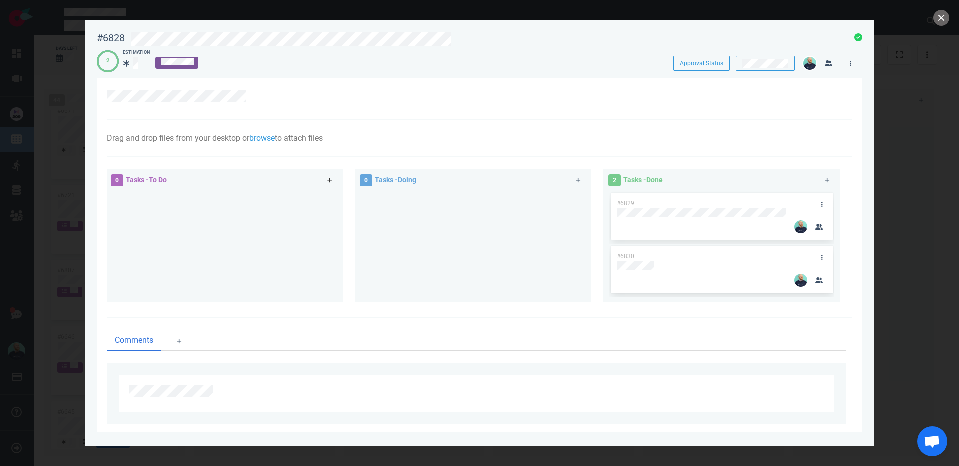
click at [332, 182] on link at bounding box center [330, 180] width 16 height 12
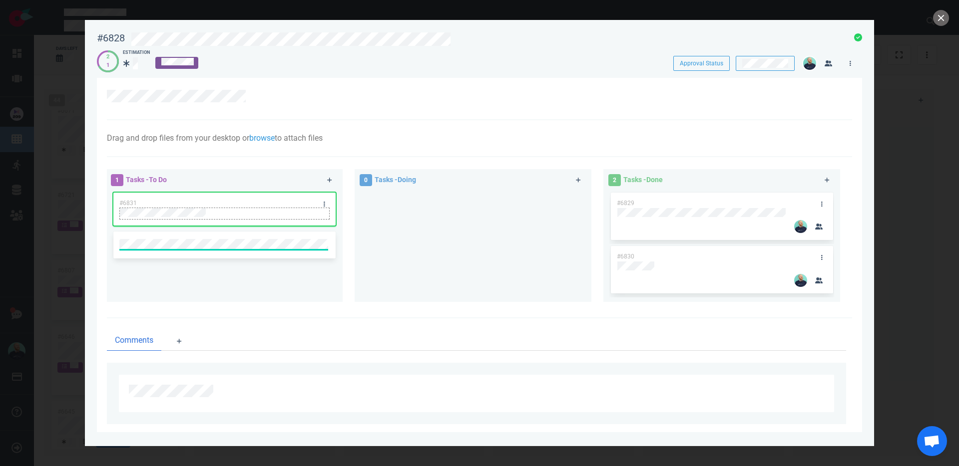
click at [265, 218] on div at bounding box center [224, 218] width 209 height 1
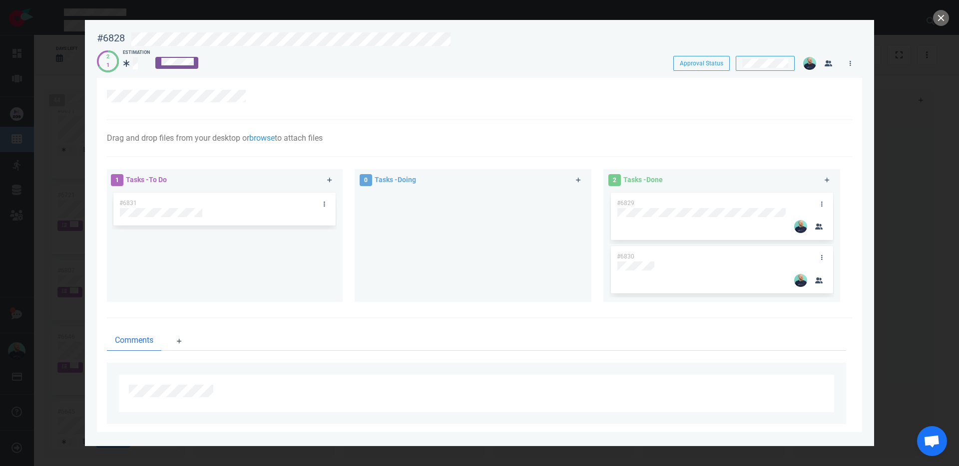
click at [345, 246] on div "1 Tasks - To Do #6831" at bounding box center [230, 237] width 249 height 148
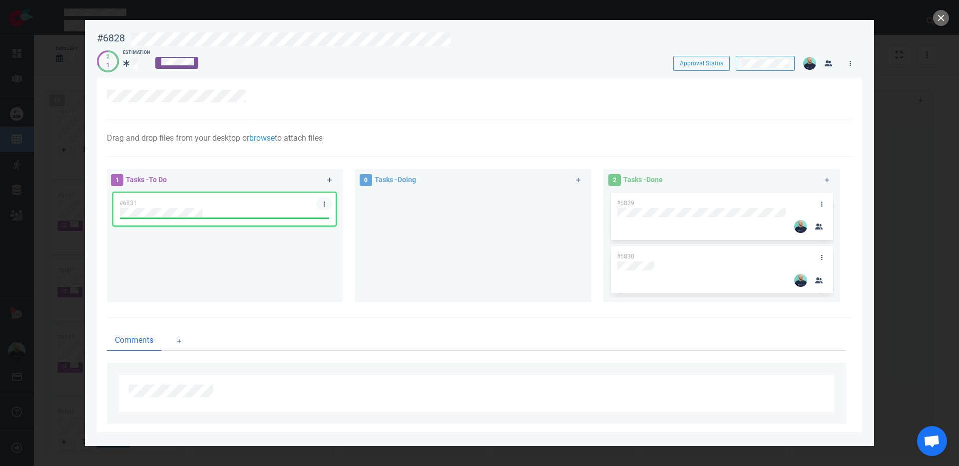
click at [318, 199] on link at bounding box center [324, 204] width 16 height 12
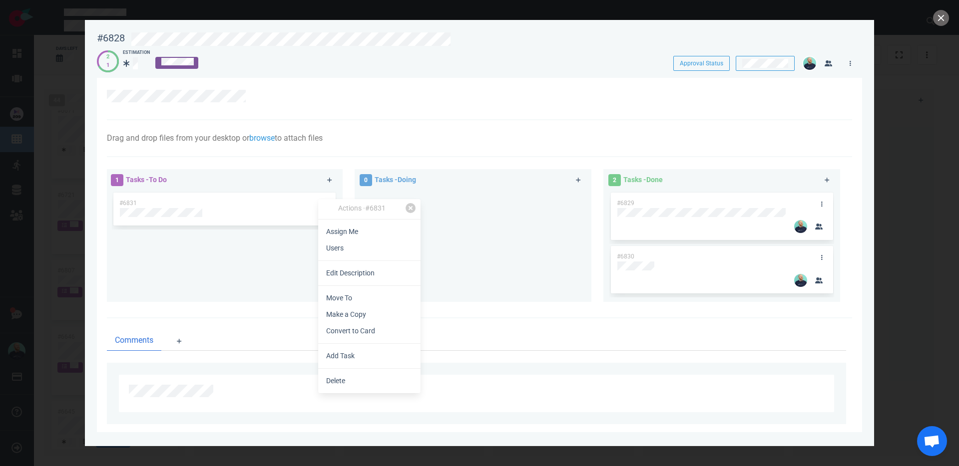
click at [352, 234] on link "Assign Me" at bounding box center [369, 232] width 102 height 16
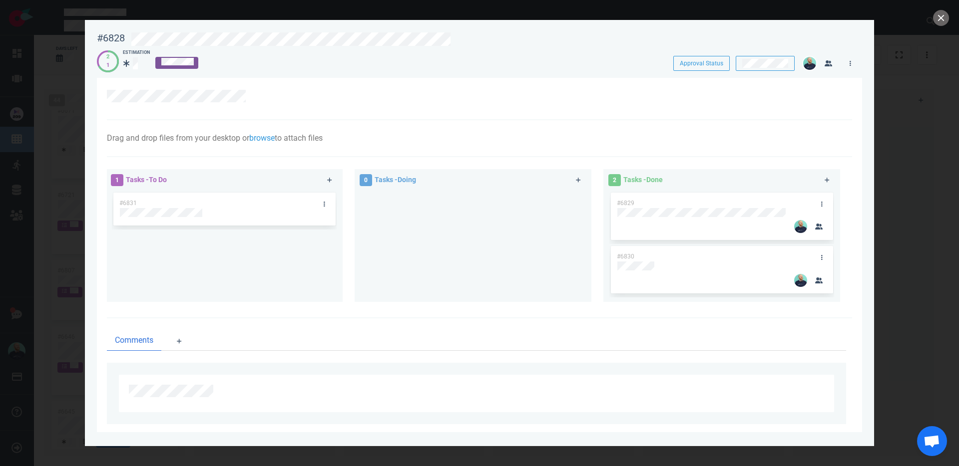
click at [430, 254] on div at bounding box center [473, 242] width 225 height 103
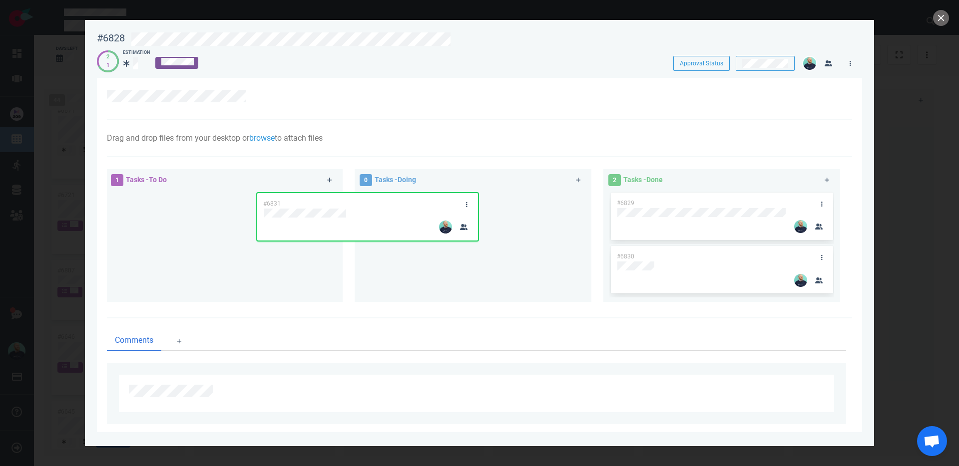
drag, startPoint x: 345, startPoint y: 210, endPoint x: 495, endPoint y: 201, distance: 150.0
click at [494, 201] on div "1 Tasks - To Do #6831 #6831 0 Tasks - Doing 2 Tasks - Done #6829 #6830" at bounding box center [476, 237] width 751 height 148
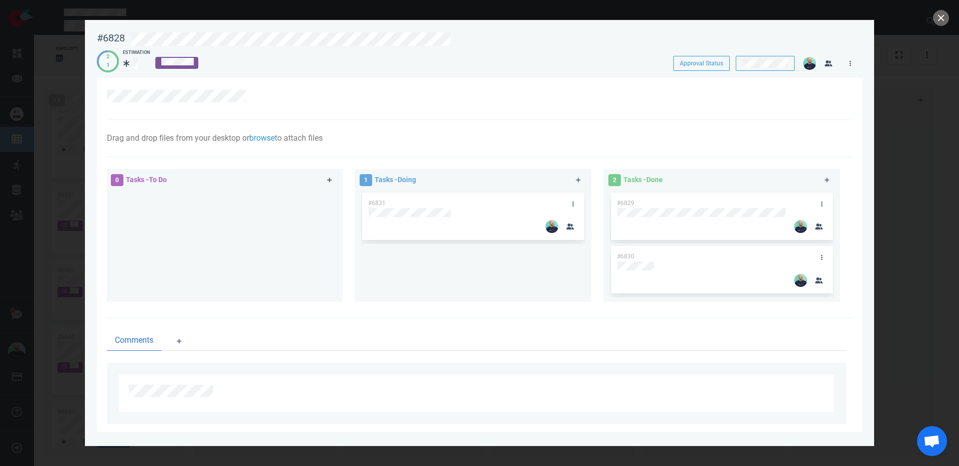
click at [328, 179] on icon at bounding box center [329, 180] width 5 height 6
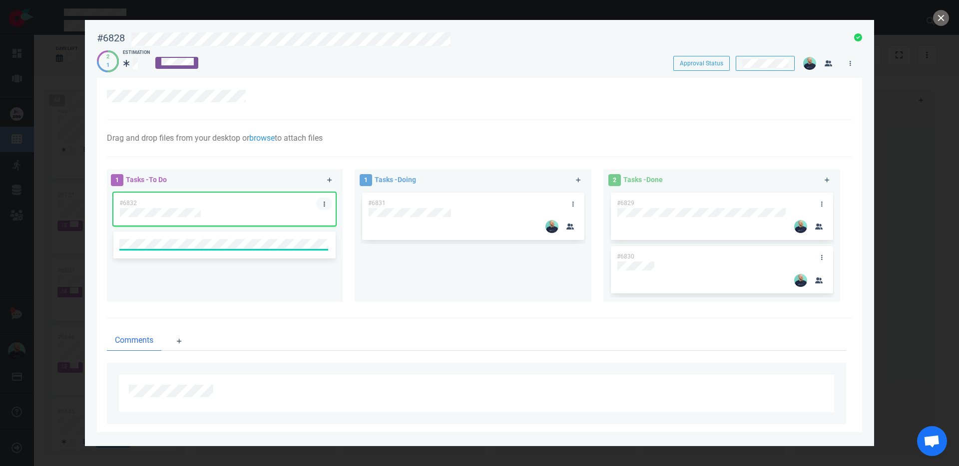
click at [324, 205] on icon at bounding box center [324, 204] width 1 height 6
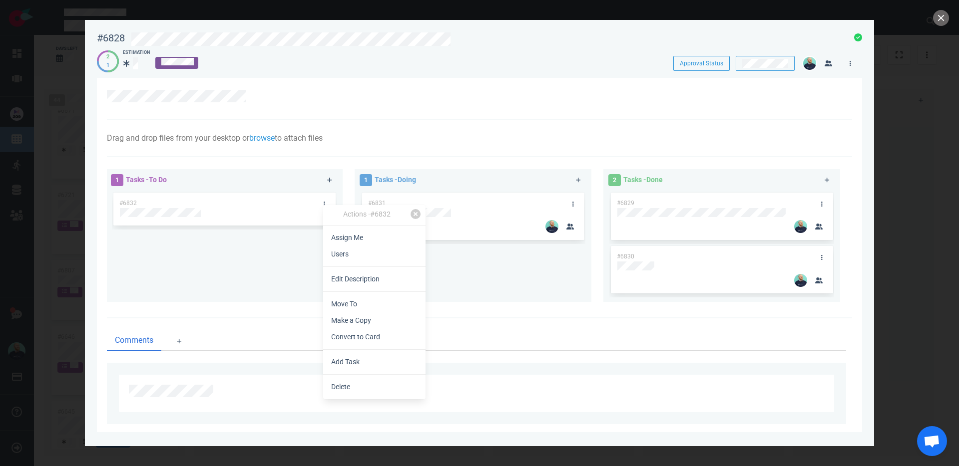
click at [344, 229] on div "Actions · #6832 Assign Me Users Edit Description Move To Make a Copy Convert to…" at bounding box center [374, 302] width 102 height 194
click at [347, 233] on link "Assign Me" at bounding box center [374, 238] width 102 height 16
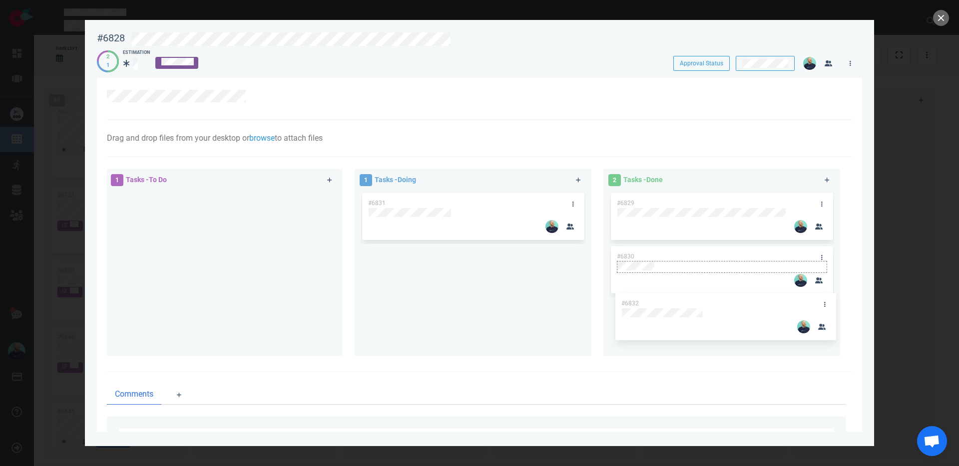
drag, startPoint x: 274, startPoint y: 199, endPoint x: 776, endPoint y: 300, distance: 511.8
click at [776, 300] on div "1 Tasks - To Do #6832 #6832 1 Tasks - Doing #6831 2 Tasks - Done #6829 #6830" at bounding box center [476, 264] width 751 height 202
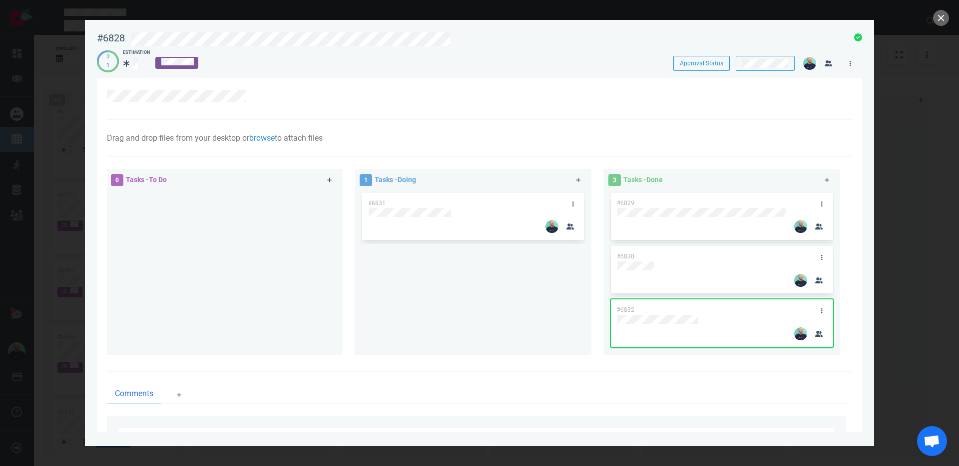
click at [949, 9] on div at bounding box center [479, 233] width 959 height 466
click at [947, 17] on button "close" at bounding box center [941, 18] width 16 height 16
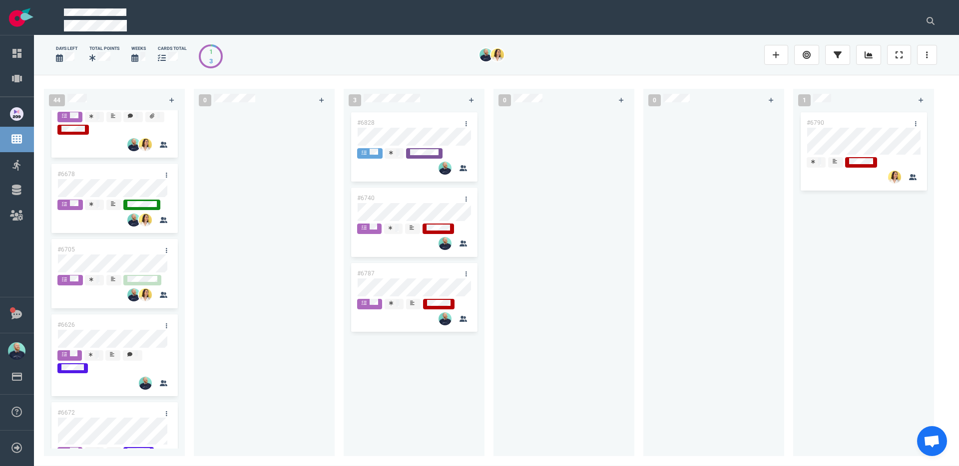
scroll to position [1387, 0]
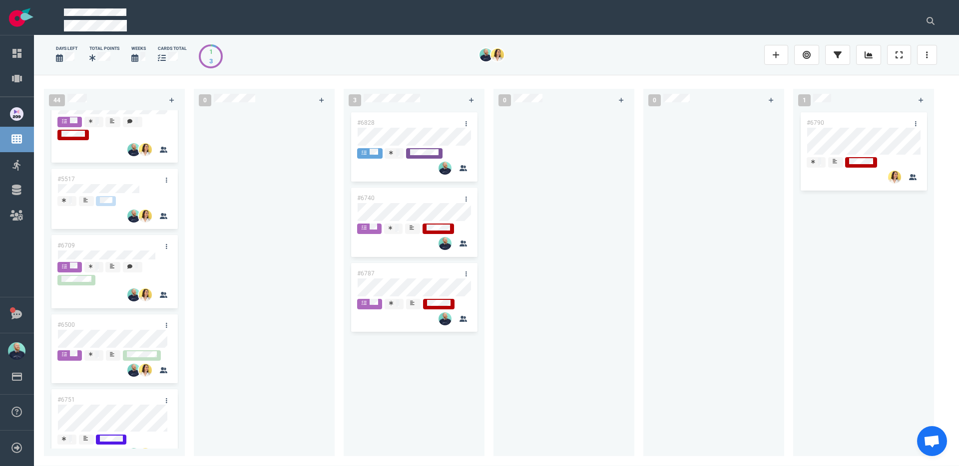
click at [259, 283] on div at bounding box center [264, 277] width 129 height 335
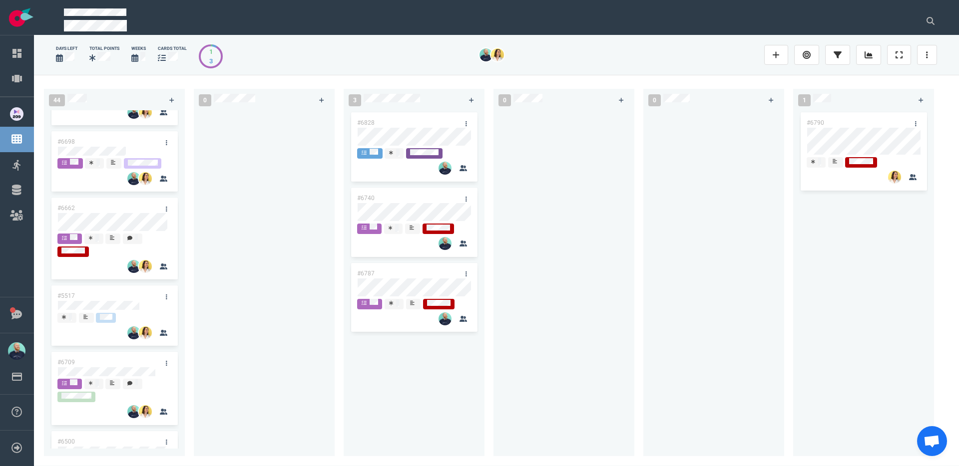
scroll to position [1371, 0]
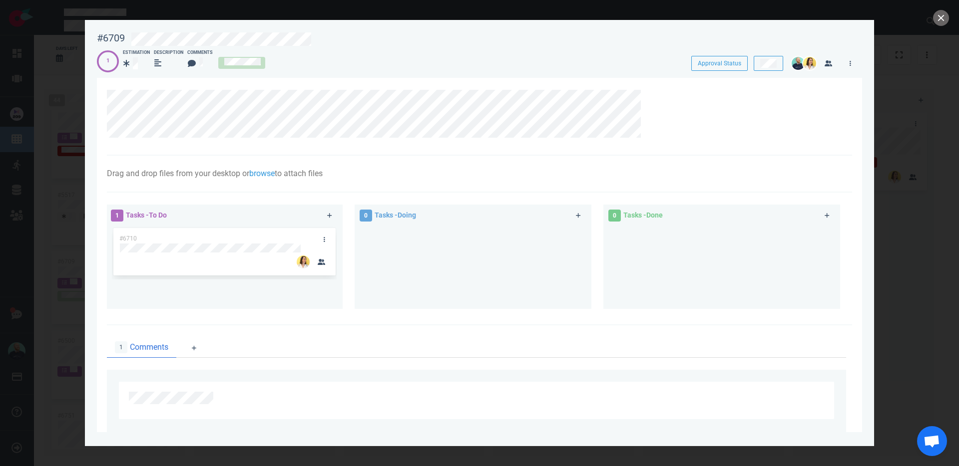
scroll to position [6, 0]
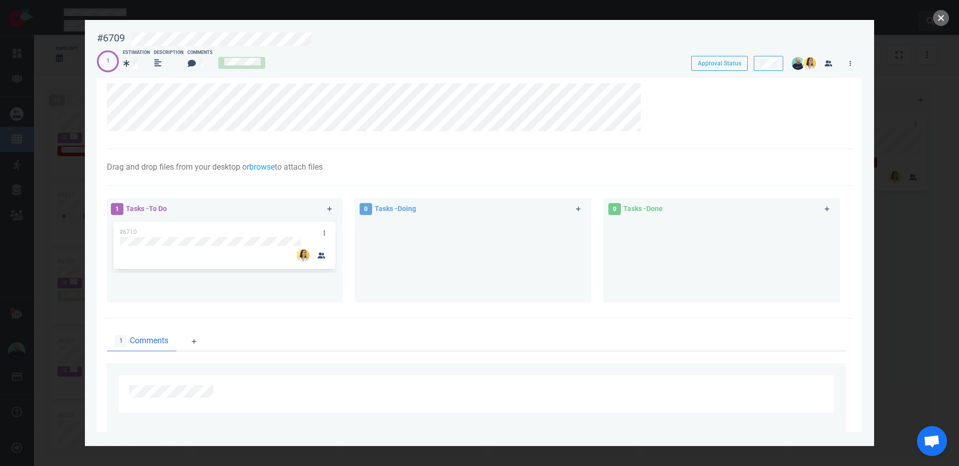
click at [941, 18] on button "close" at bounding box center [941, 18] width 16 height 16
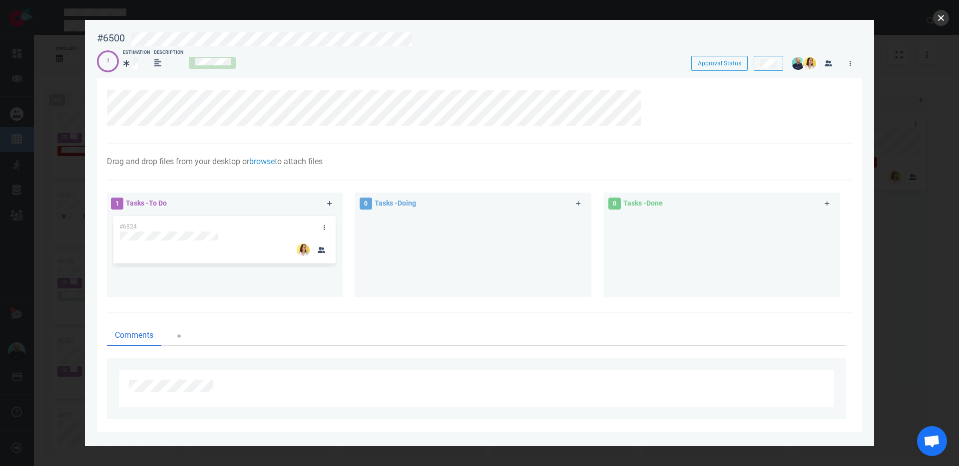
click at [943, 17] on button "close" at bounding box center [941, 18] width 16 height 16
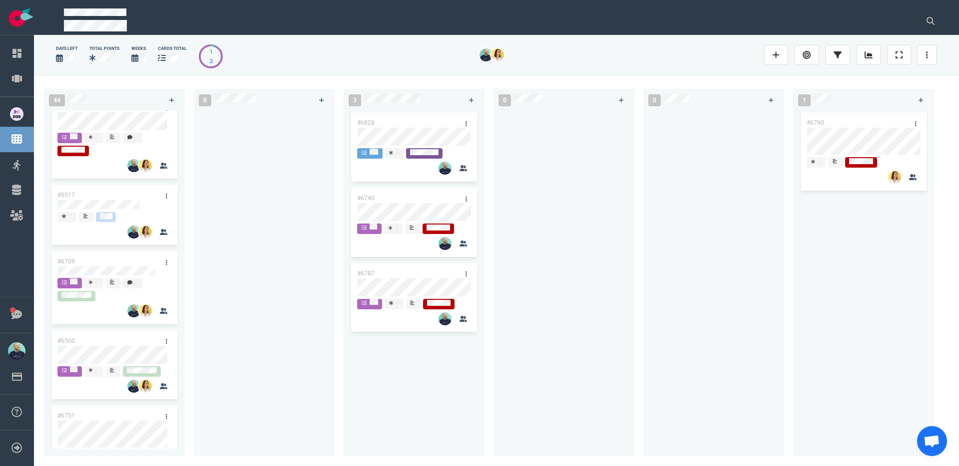
click at [269, 231] on div at bounding box center [264, 277] width 129 height 335
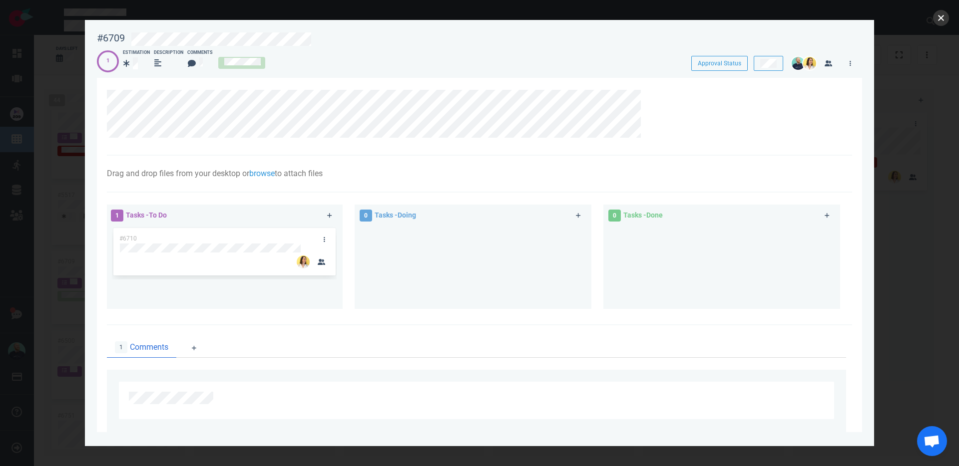
click at [942, 19] on button "close" at bounding box center [941, 18] width 16 height 16
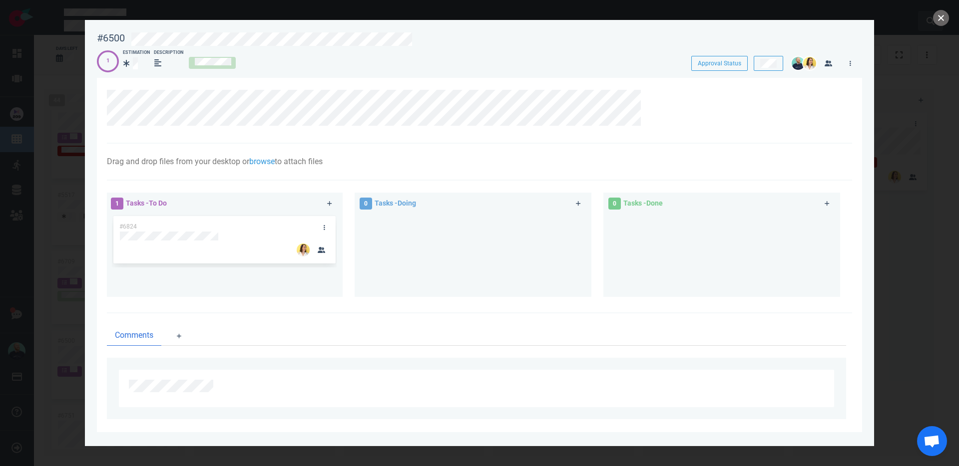
click at [941, 17] on button "close" at bounding box center [941, 18] width 16 height 16
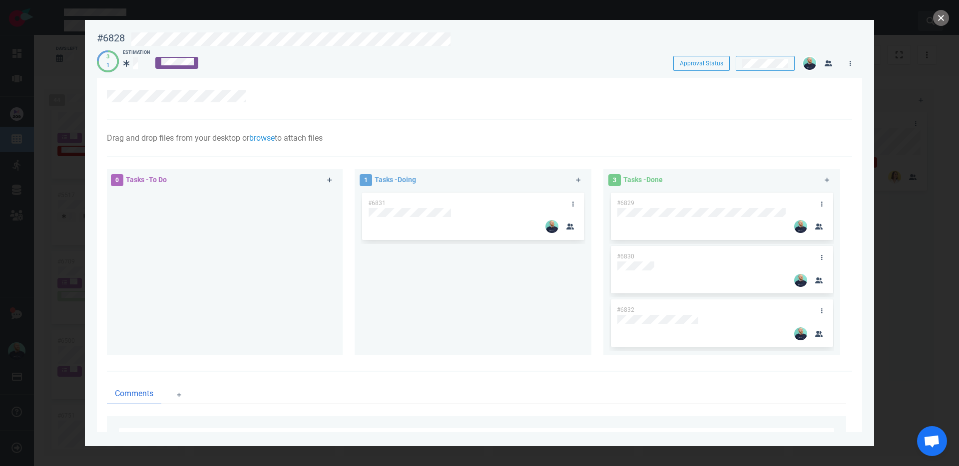
click at [942, 16] on button "close" at bounding box center [941, 18] width 16 height 16
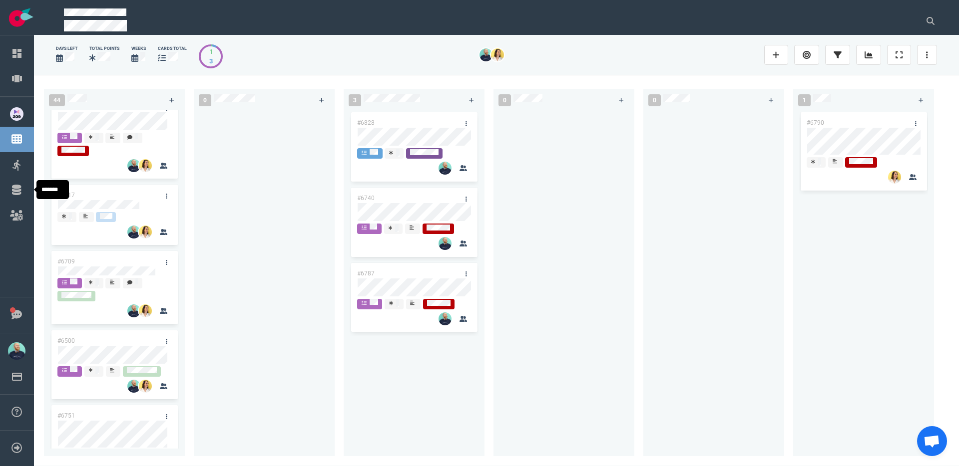
scroll to position [1194, 0]
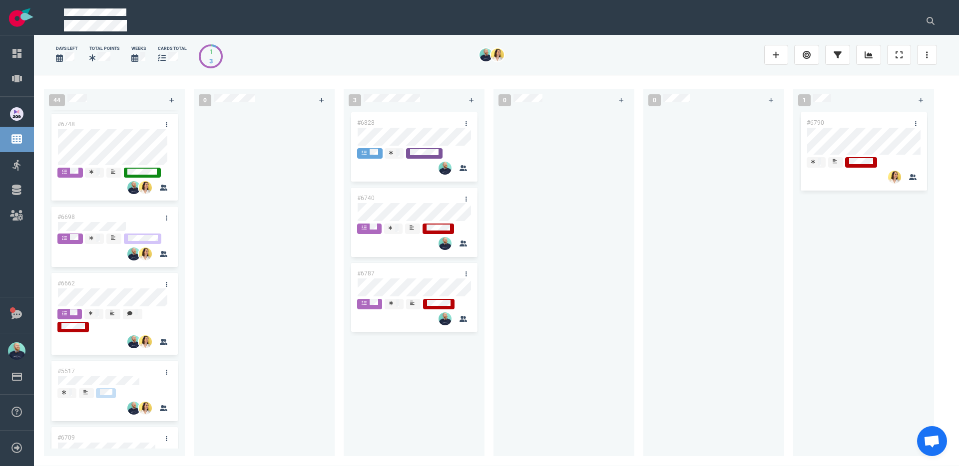
click at [266, 222] on div at bounding box center [264, 277] width 129 height 335
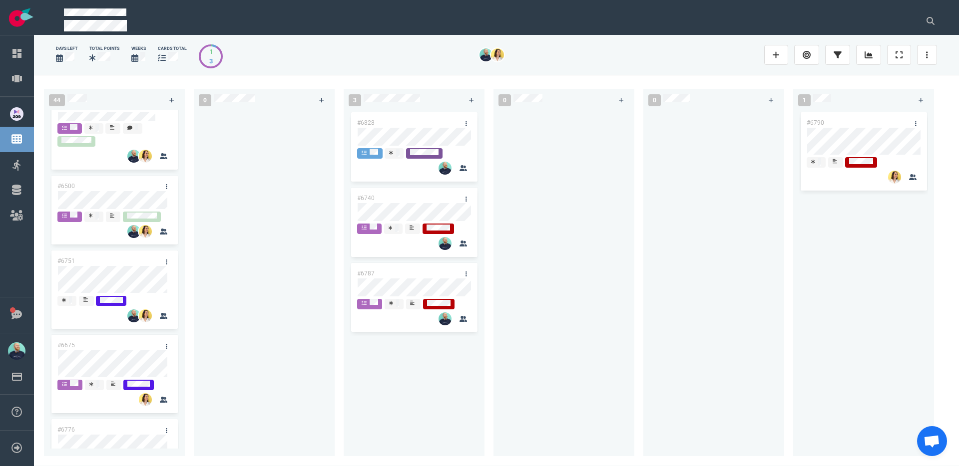
scroll to position [2316, 0]
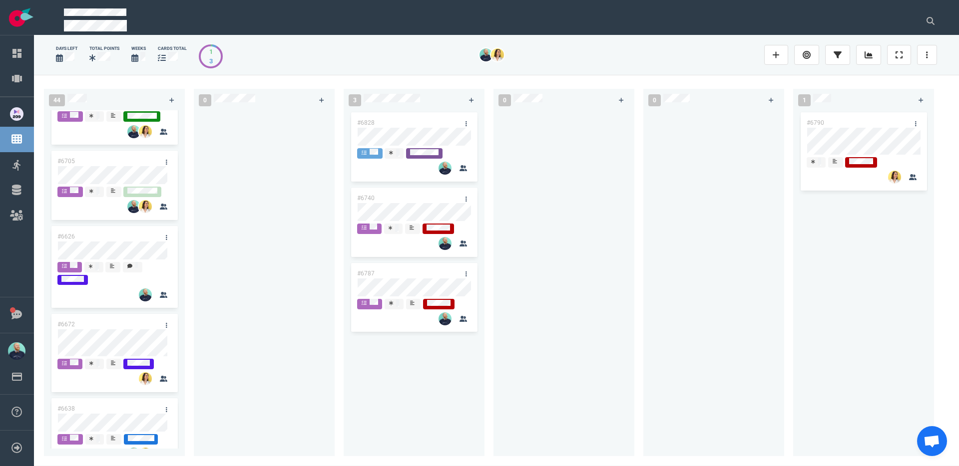
click at [301, 198] on div at bounding box center [264, 277] width 129 height 335
drag, startPoint x: 407, startPoint y: 128, endPoint x: 426, endPoint y: 127, distance: 18.5
click at [426, 127] on div "#6828 #6740 #6787 #6828" at bounding box center [414, 277] width 129 height 335
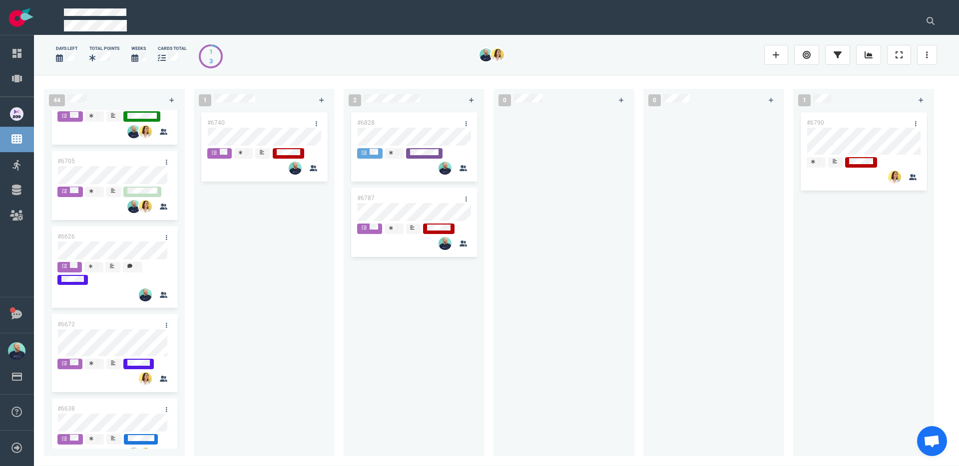
click at [249, 364] on div "#6740" at bounding box center [264, 277] width 129 height 335
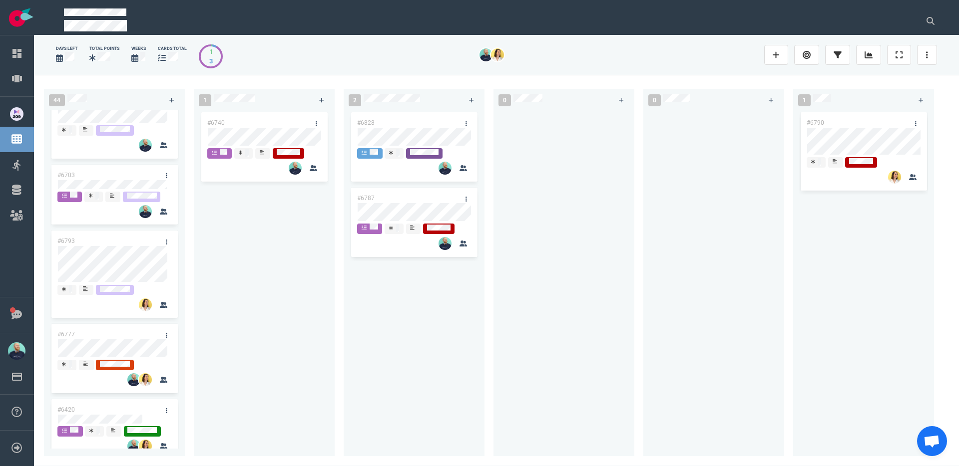
scroll to position [0, 0]
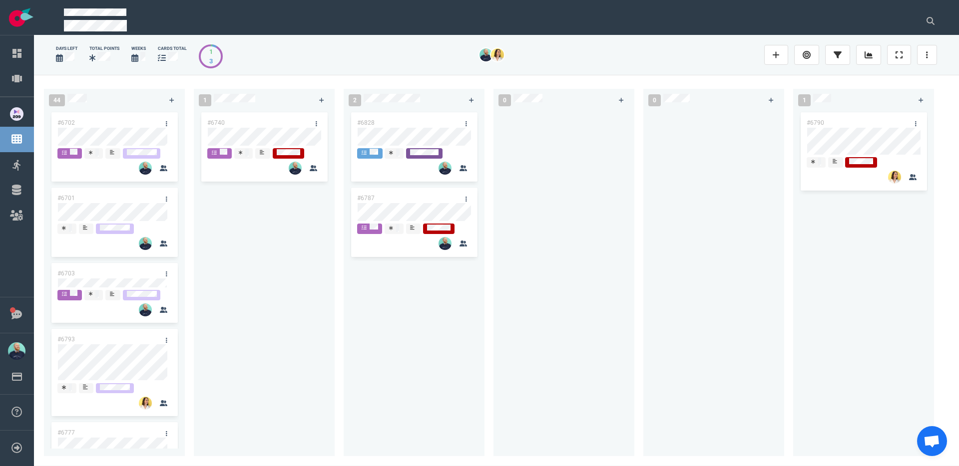
click at [239, 298] on div "#6740" at bounding box center [264, 277] width 129 height 335
